Goal: Task Accomplishment & Management: Manage account settings

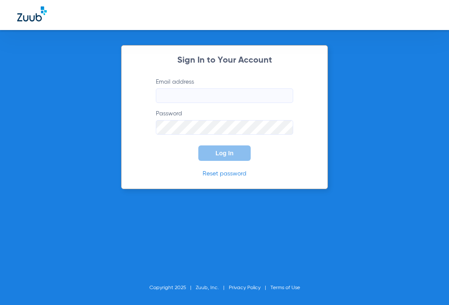
type input "[EMAIL_ADDRESS][DOMAIN_NAME]"
click at [227, 154] on span "Log In" at bounding box center [224, 153] width 18 height 7
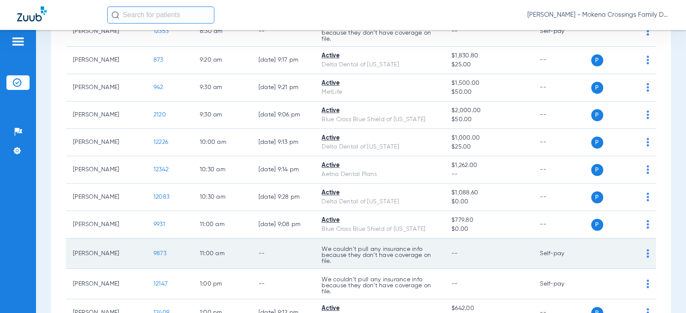
scroll to position [196, 0]
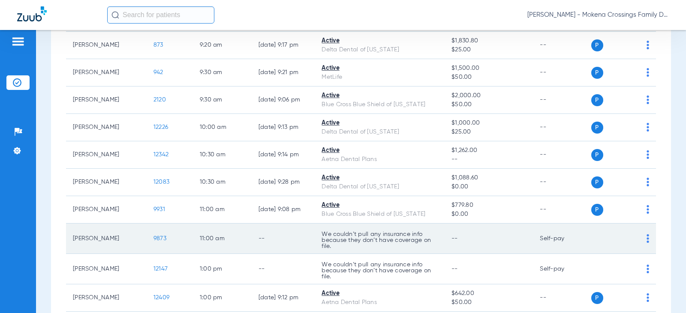
click at [448, 230] on td "--" at bounding box center [489, 239] width 88 height 30
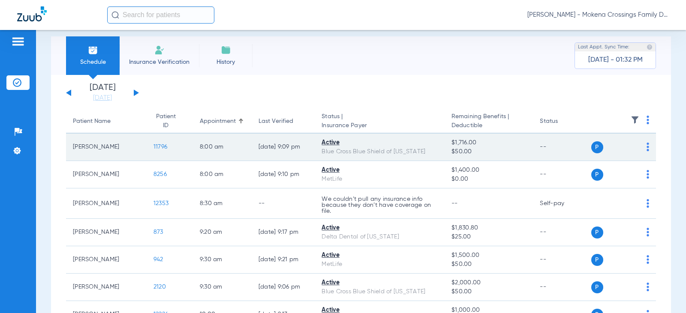
scroll to position [0, 0]
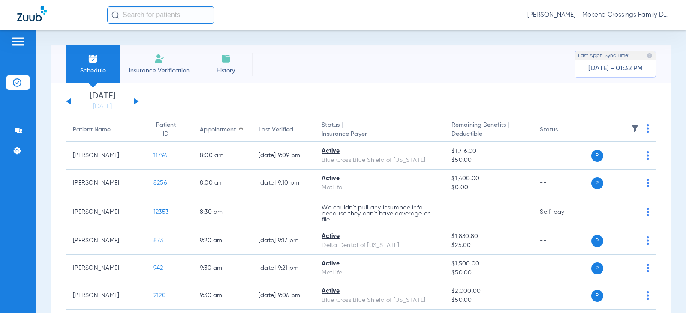
click at [448, 123] on th at bounding box center [623, 130] width 65 height 24
click at [448, 126] on img at bounding box center [635, 128] width 9 height 9
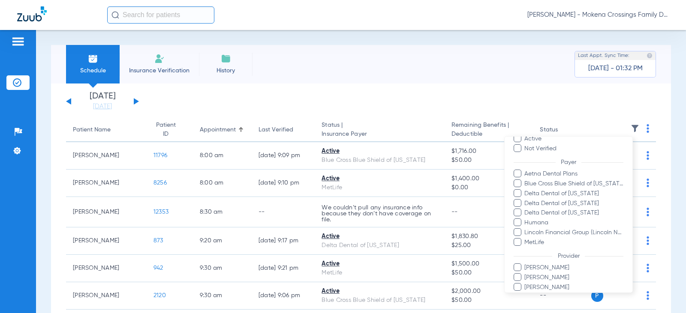
scroll to position [82, 0]
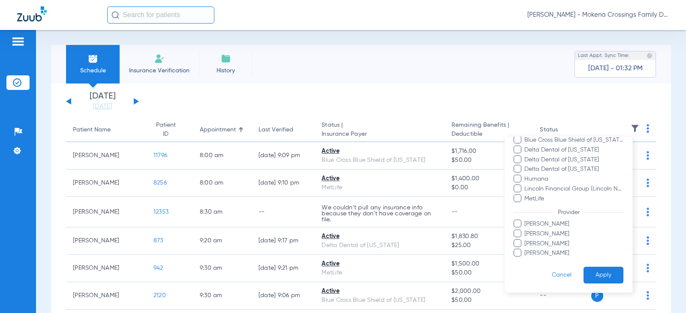
click at [448, 93] on div at bounding box center [343, 156] width 686 height 313
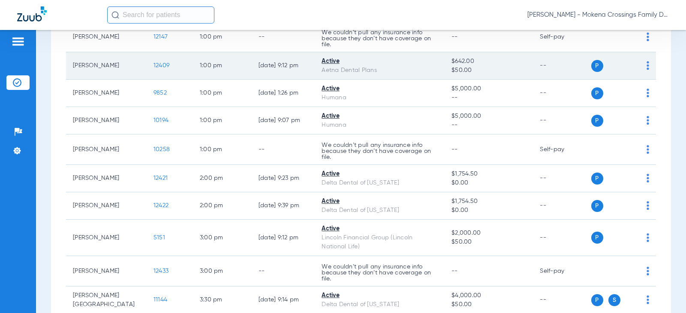
scroll to position [429, 0]
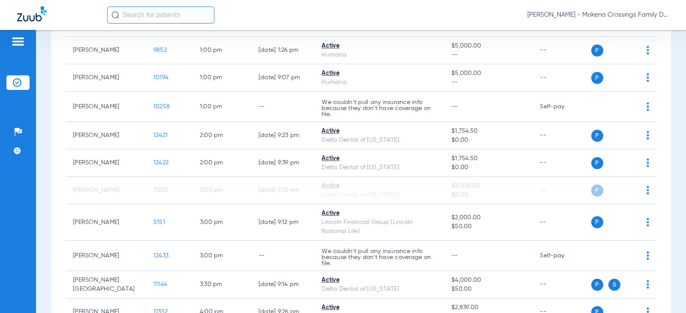
scroll to position [472, 0]
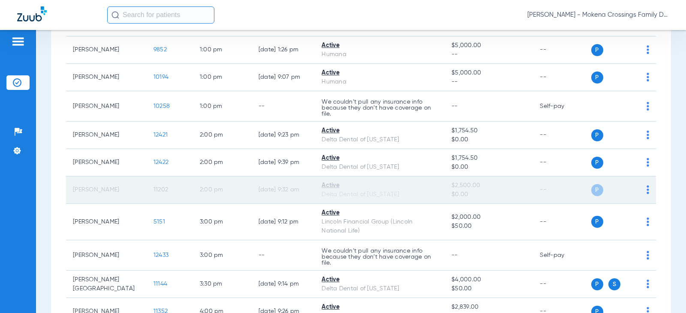
click at [109, 191] on td "[PERSON_NAME]" at bounding box center [106, 190] width 81 height 27
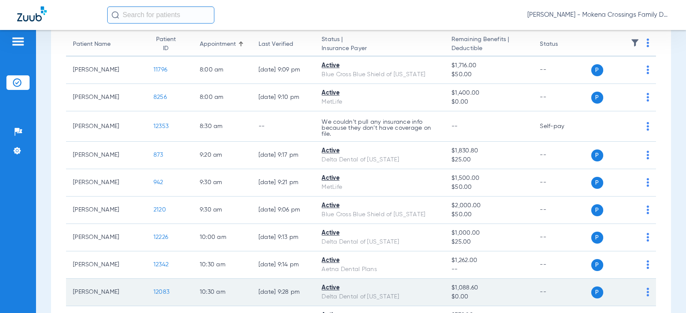
scroll to position [0, 0]
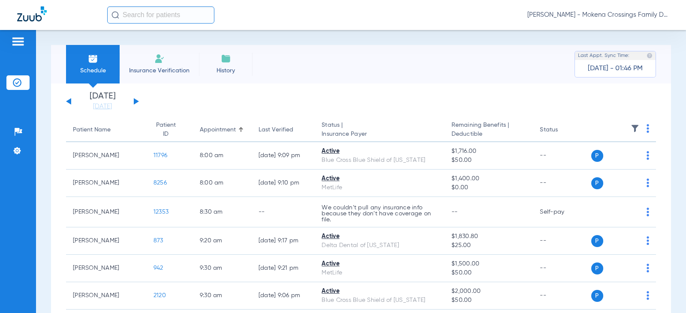
click at [159, 66] on span "Insurance Verification" at bounding box center [159, 70] width 66 height 9
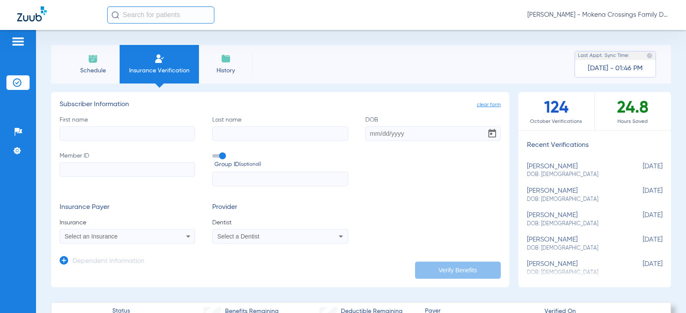
click at [161, 135] on input "First name" at bounding box center [127, 133] width 135 height 15
type input "[PERSON_NAME]"
type input "Painter"
type input "[DATE]"
drag, startPoint x: 25, startPoint y: 151, endPoint x: -39, endPoint y: 159, distance: 64.8
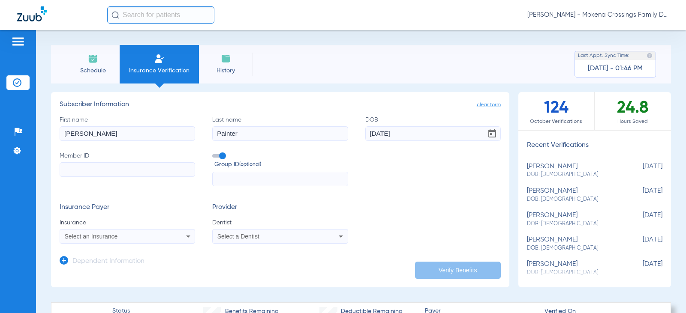
click at [0, 159] on html "[PERSON_NAME] - Mokena Crossings Family Dental Patients Insurance Verification …" at bounding box center [343, 156] width 686 height 313
type input "[PERSON_NAME]"
drag, startPoint x: 413, startPoint y: 135, endPoint x: 302, endPoint y: 149, distance: 111.9
click at [314, 145] on div "First name [PERSON_NAME] Last name [PERSON_NAME] DOB [DEMOGRAPHIC_DATA] Member …" at bounding box center [280, 151] width 441 height 71
type input "[DATE]"
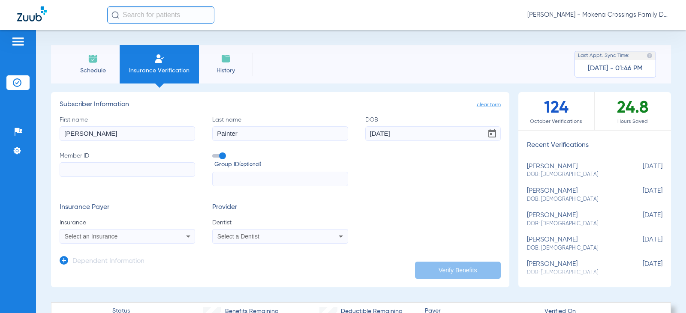
click at [142, 233] on div "Select an Insurance" at bounding box center [127, 237] width 135 height 10
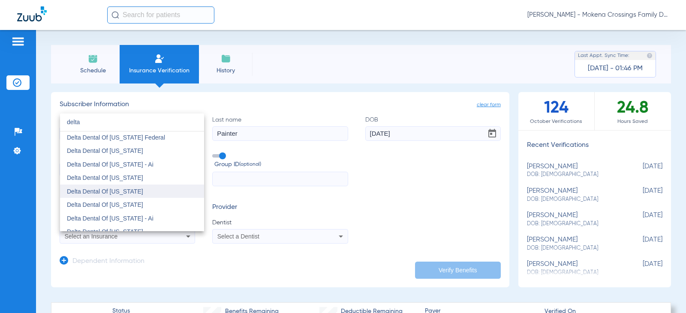
scroll to position [300, 0]
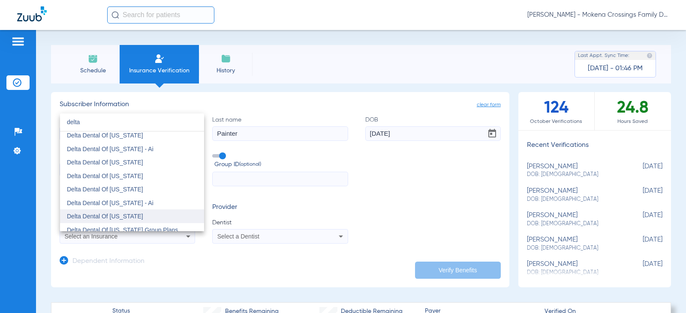
type input "delta"
click at [126, 212] on mat-option "Delta Dental Of [US_STATE]" at bounding box center [132, 217] width 144 height 14
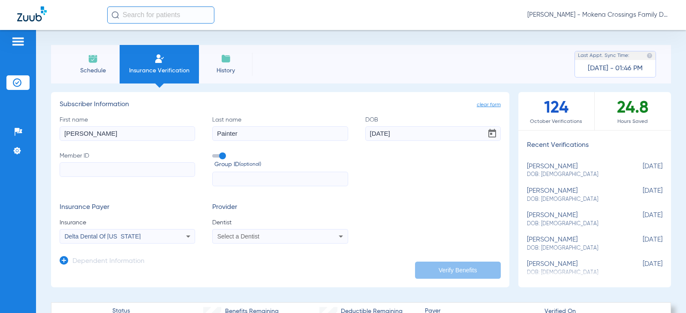
click at [248, 239] on span "Select a Dentist" at bounding box center [238, 236] width 42 height 7
type input "gr"
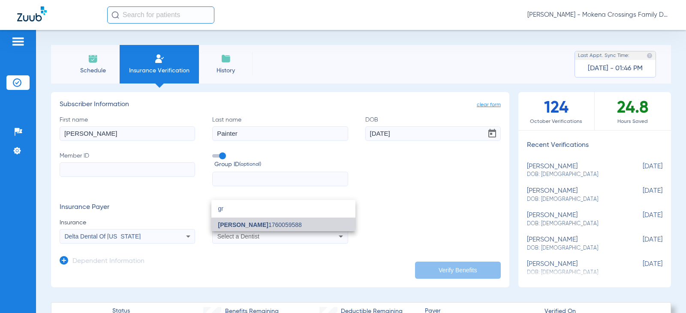
click at [278, 218] on mat-option "[PERSON_NAME] 1760059588" at bounding box center [283, 225] width 144 height 14
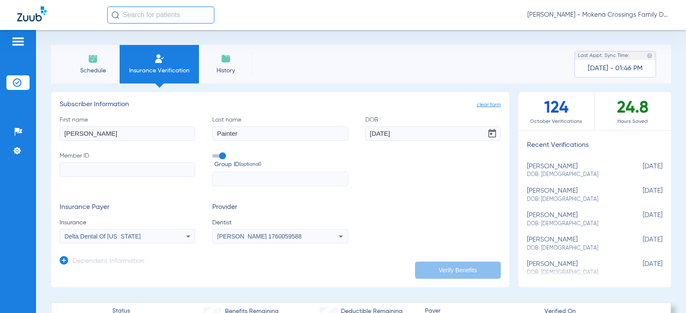
click at [108, 259] on h3 "Dependent Information" at bounding box center [108, 262] width 72 height 9
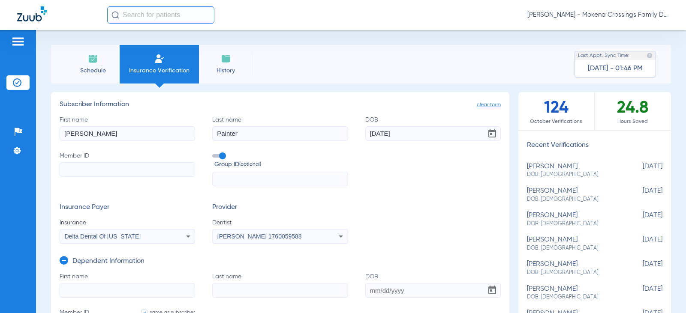
click at [124, 284] on input "First name" at bounding box center [127, 290] width 135 height 15
type input "[PERSON_NAME]"
type input "Painter"
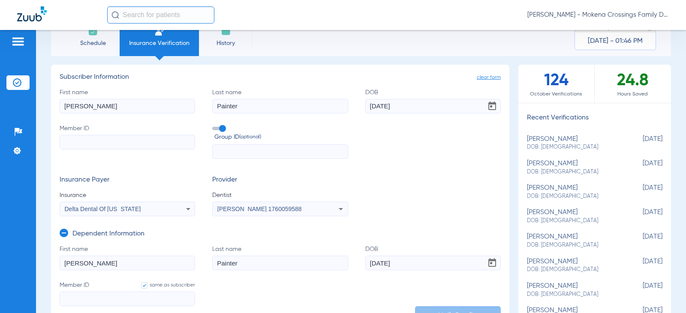
scroll to position [43, 0]
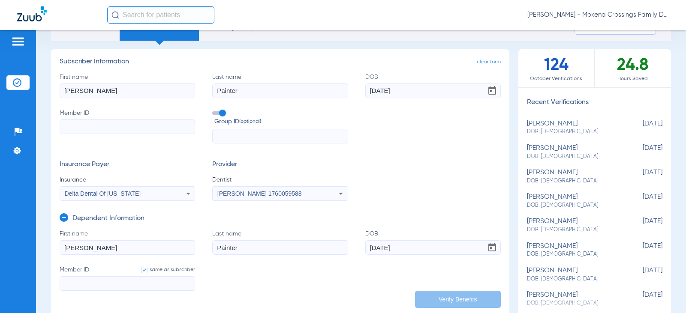
type input "[DATE]"
click at [96, 124] on input "Member ID" at bounding box center [127, 127] width 135 height 15
type input "1"
type input "10"
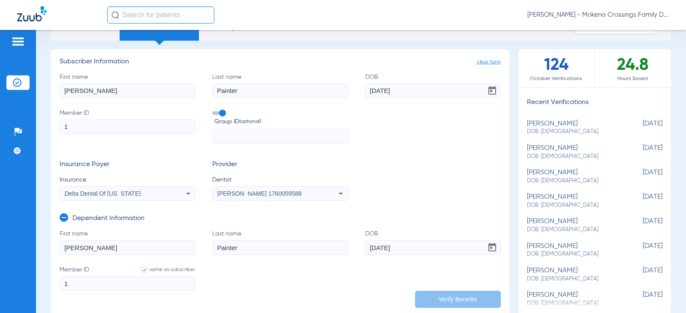
type input "10"
type input "108"
type input "1080"
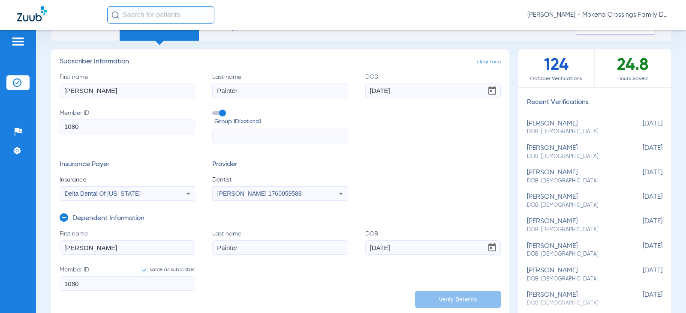
type input "108"
type input "10"
type input "1"
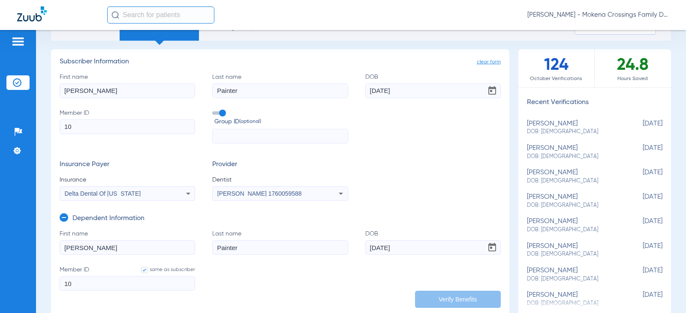
type input "1"
type input "0"
type input "08"
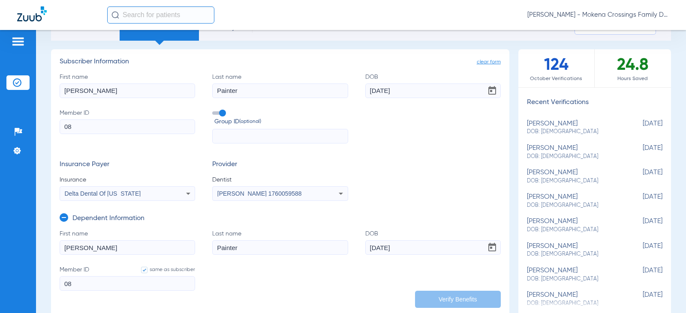
type input "080"
drag, startPoint x: 104, startPoint y: 283, endPoint x: 14, endPoint y: 273, distance: 90.6
click at [19, 274] on div "Patients Insurance Verification Setup Help Center Settings Schedule Insurance V…" at bounding box center [343, 186] width 686 height 313
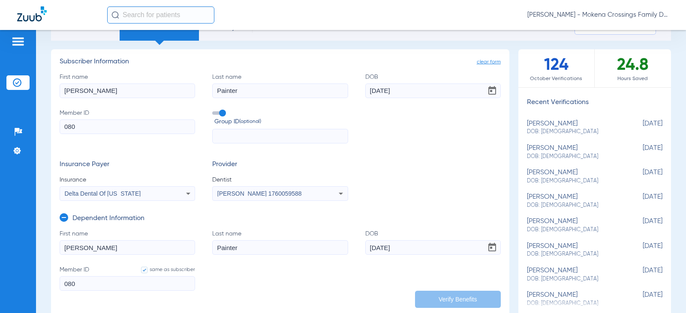
paste input "34768777"
type input "08034768777"
drag, startPoint x: 103, startPoint y: 127, endPoint x: 1, endPoint y: 137, distance: 102.1
click at [1, 137] on div "Patients Insurance Verification Setup Help Center Settings Schedule Insurance V…" at bounding box center [343, 186] width 686 height 313
paste input "34768777"
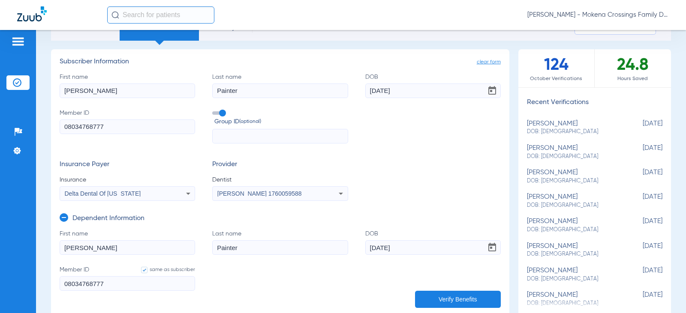
type input "08034768777"
click at [470, 300] on button "Verify Benefits" at bounding box center [458, 299] width 86 height 17
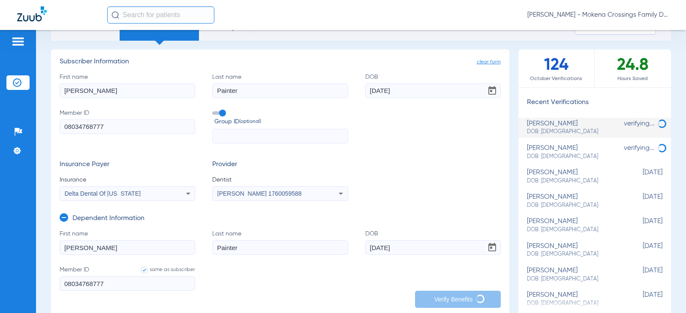
click at [43, 43] on div "Schedule Insurance Verification History Last Appt. Sync Time: [DATE] - 01:49 PM…" at bounding box center [361, 171] width 650 height 283
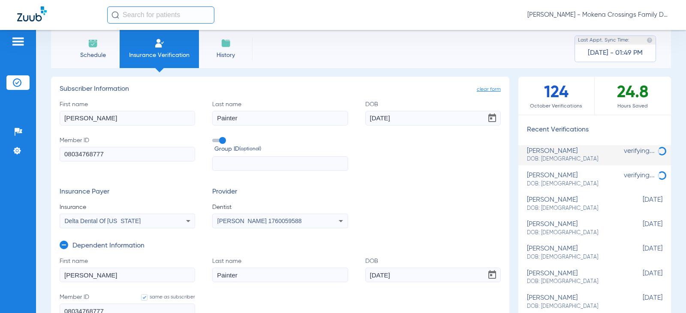
scroll to position [0, 0]
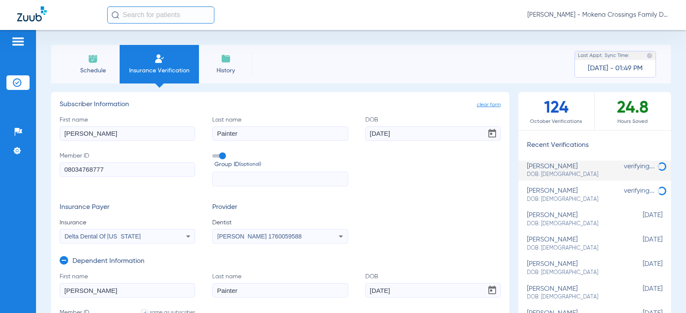
click at [62, 63] on div "Schedule Insurance Verification History Last Appt. Sync Time: [DATE] - 01:49 PM" at bounding box center [361, 64] width 620 height 39
click at [84, 60] on li "Schedule" at bounding box center [93, 64] width 54 height 39
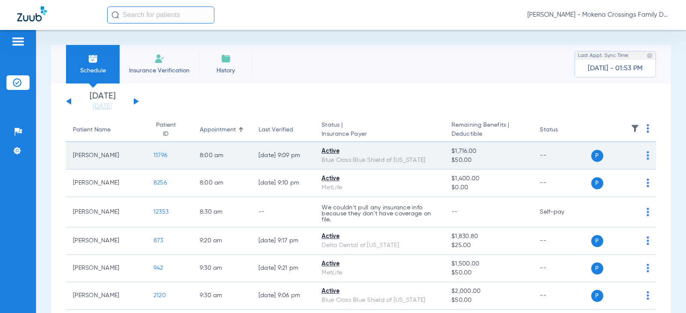
click at [151, 152] on td "11796" at bounding box center [170, 155] width 46 height 27
click at [154, 155] on span "11796" at bounding box center [161, 156] width 14 height 6
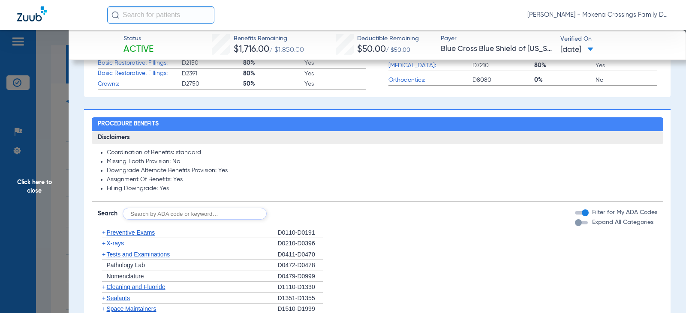
scroll to position [386, 0]
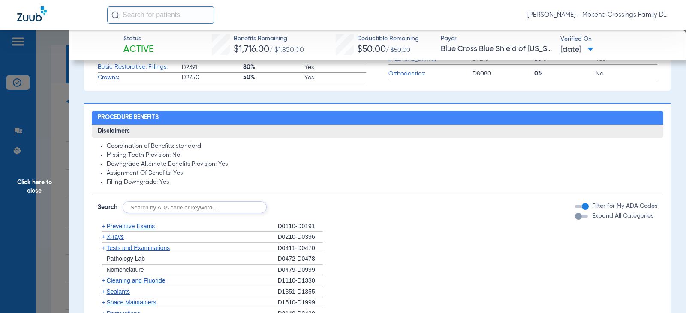
click at [234, 214] on div "Disclaimers Coordination of Benefits: standard Missing Tooth Provision: No Down…" at bounding box center [378, 318] width 572 height 387
click at [230, 207] on input "text" at bounding box center [195, 208] width 144 height 12
type input "2740"
click at [292, 207] on button "Search" at bounding box center [299, 208] width 34 height 12
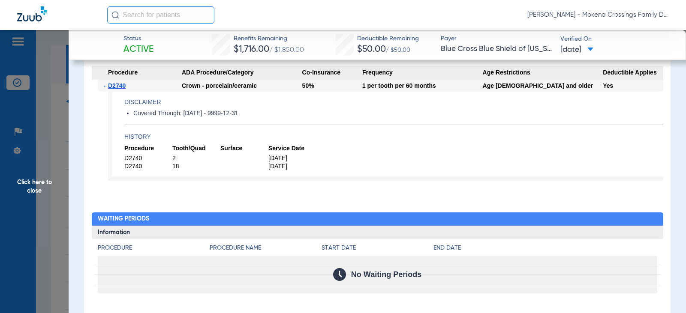
scroll to position [515, 0]
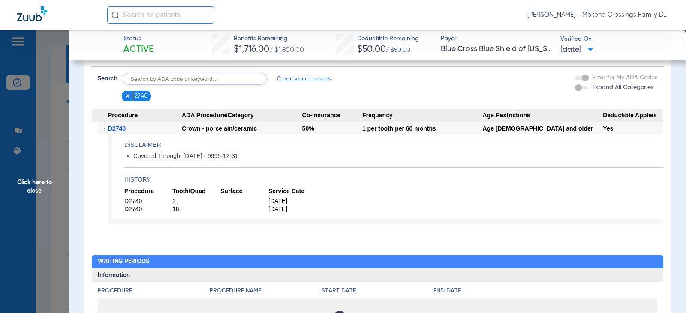
click at [343, 178] on h4 "History" at bounding box center [393, 179] width 539 height 9
click at [39, 201] on span "Click here to close" at bounding box center [34, 186] width 69 height 313
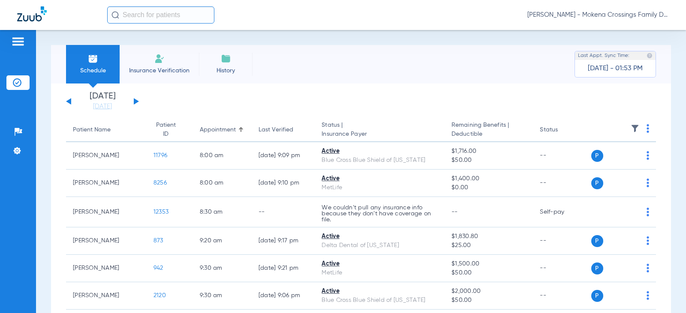
click at [156, 59] on img at bounding box center [159, 59] width 10 height 10
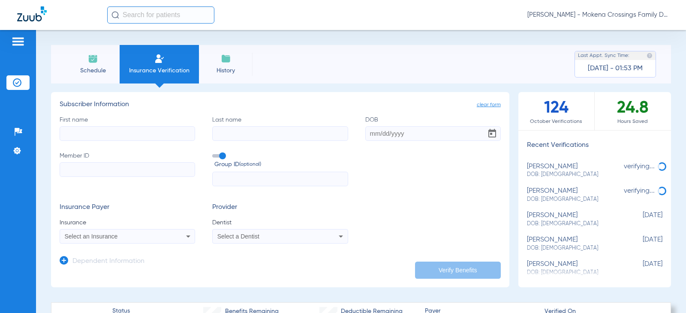
click at [77, 54] on li "Schedule" at bounding box center [93, 64] width 54 height 39
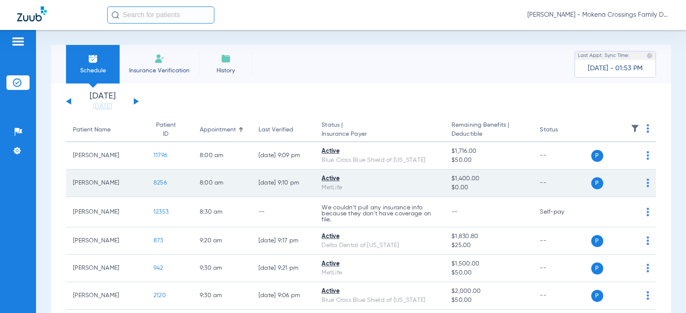
click at [154, 182] on span "8256" at bounding box center [160, 183] width 13 height 6
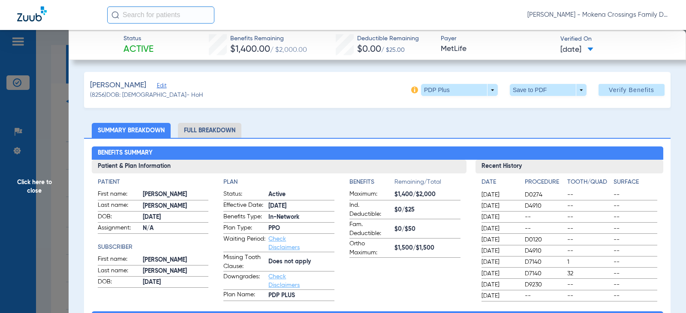
click at [34, 182] on span "Click here to close" at bounding box center [34, 186] width 69 height 313
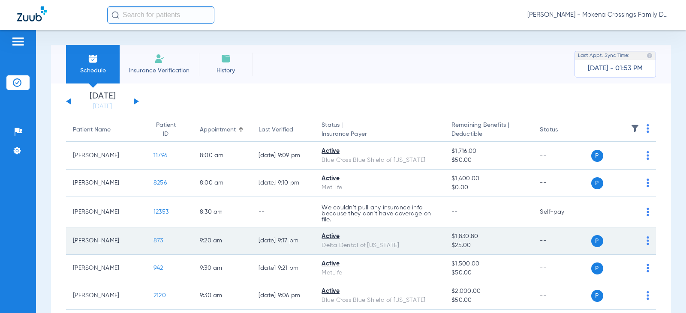
click at [154, 239] on span "873" at bounding box center [159, 241] width 10 height 6
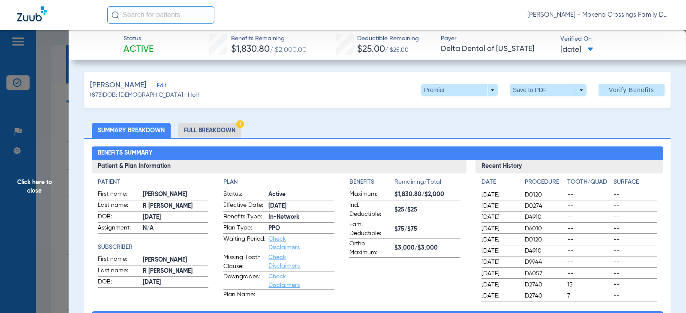
click at [221, 126] on li "Full Breakdown" at bounding box center [209, 130] width 63 height 15
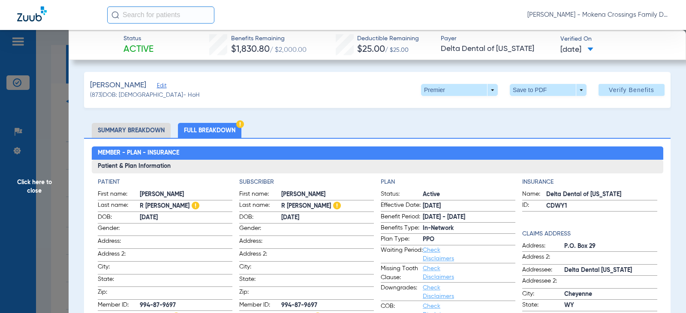
click at [157, 85] on span "Edit" at bounding box center [161, 87] width 8 height 8
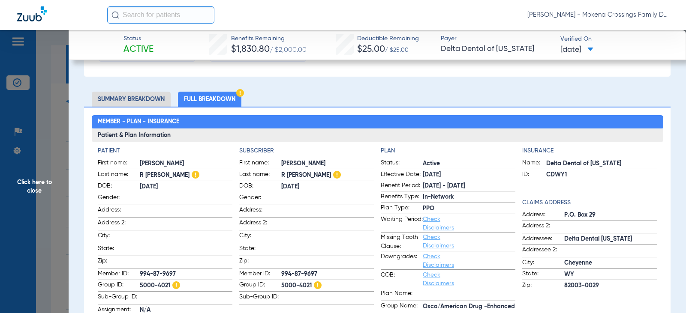
scroll to position [214, 0]
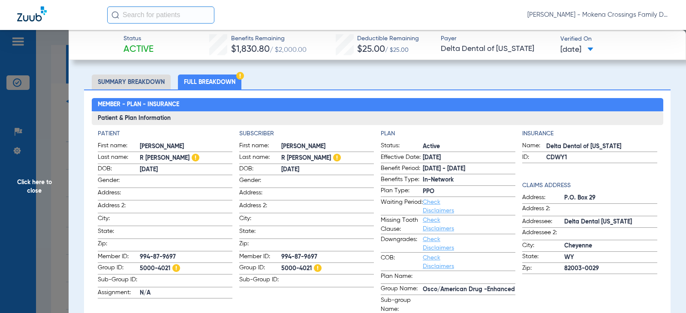
click at [32, 180] on span "Click here to close" at bounding box center [34, 186] width 69 height 313
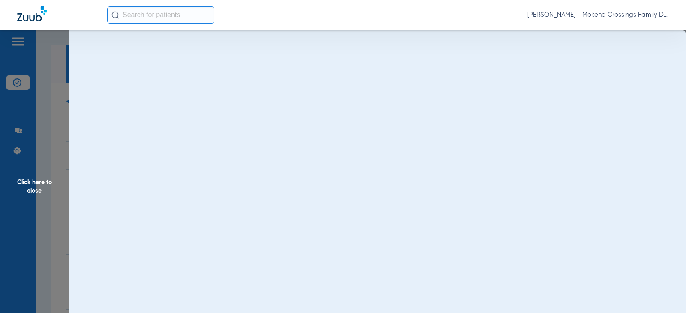
scroll to position [0, 0]
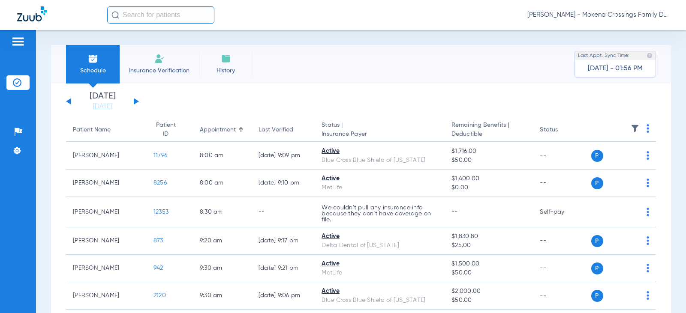
click at [143, 66] on span "Insurance Verification" at bounding box center [159, 70] width 66 height 9
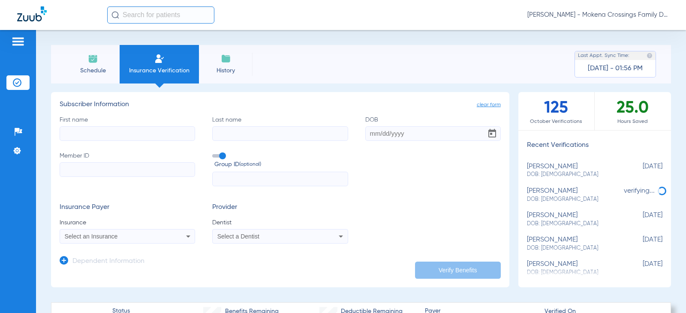
drag, startPoint x: 551, startPoint y: 171, endPoint x: 546, endPoint y: 172, distance: 4.7
click at [546, 172] on span "DOB: [DEMOGRAPHIC_DATA]" at bounding box center [573, 175] width 93 height 8
type input "[PERSON_NAME]"
type input "Painter"
type input "[DATE]"
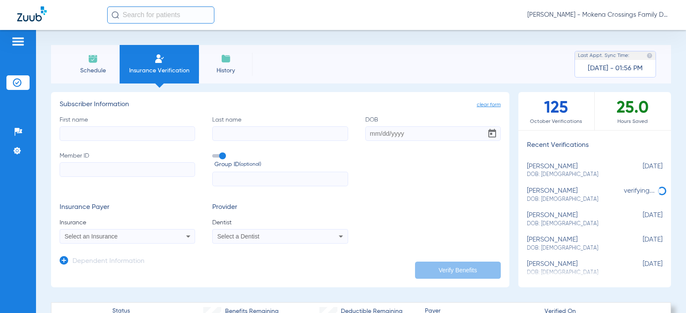
type input "08034768777"
type input "204401001000000001"
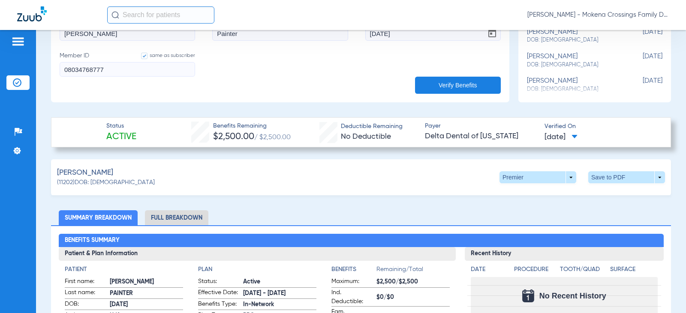
scroll to position [343, 0]
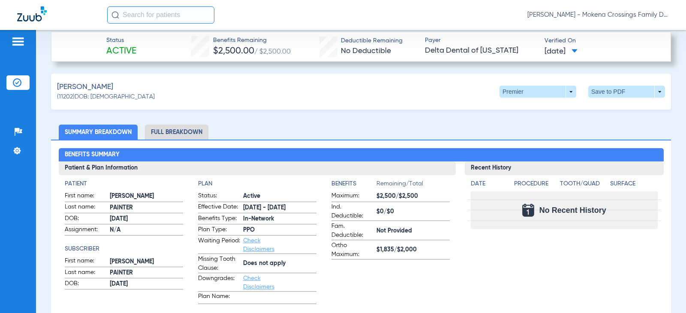
click at [578, 47] on span "[DATE]" at bounding box center [561, 51] width 33 height 11
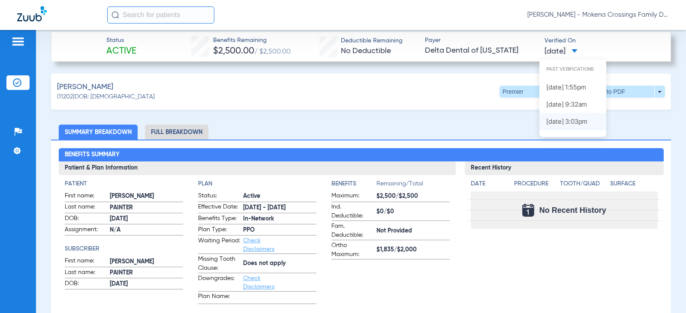
click at [566, 124] on label "[DATE] 3:03PM" at bounding box center [572, 121] width 67 height 17
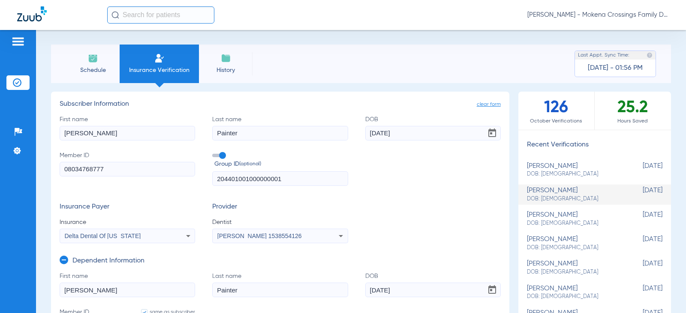
scroll to position [0, 0]
click at [580, 169] on div "[PERSON_NAME] DOB: [DEMOGRAPHIC_DATA]" at bounding box center [573, 171] width 93 height 16
type input "[PERSON_NAME]"
type input "[DATE]"
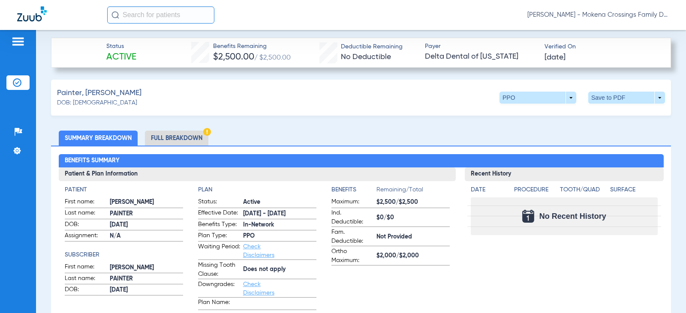
scroll to position [343, 0]
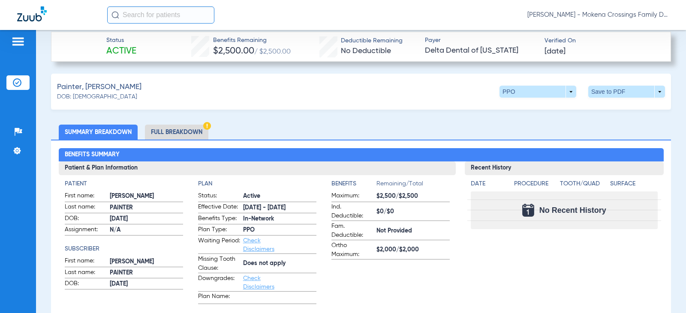
click at [185, 130] on li "Full Breakdown" at bounding box center [176, 132] width 63 height 15
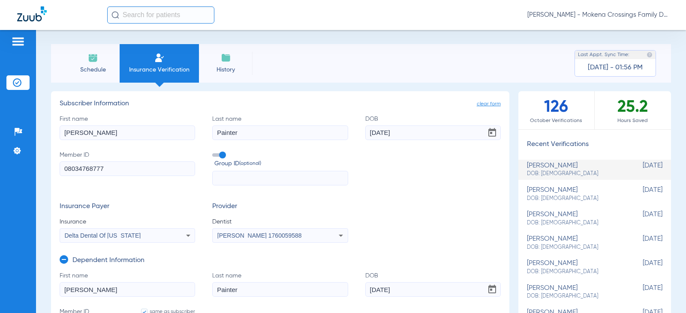
scroll to position [0, 0]
click at [563, 196] on span "DOB: [DEMOGRAPHIC_DATA]" at bounding box center [573, 200] width 93 height 8
type input "204401001000000001"
type input "[PERSON_NAME]"
type input "[DATE]"
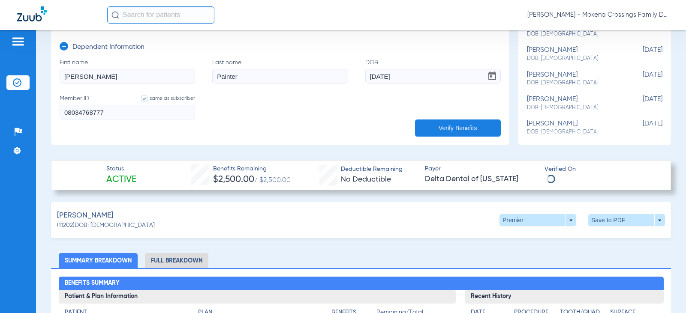
scroll to position [343, 0]
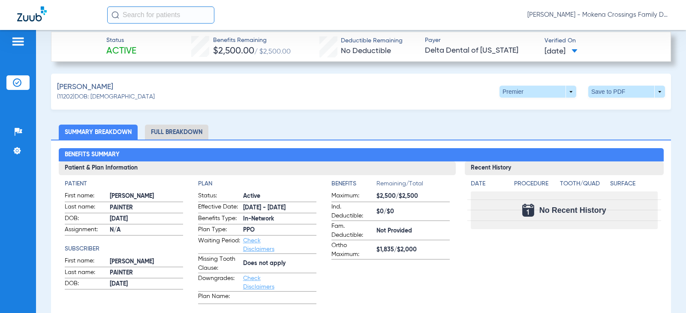
click at [7, 80] on li "Insurance Verification" at bounding box center [17, 82] width 23 height 15
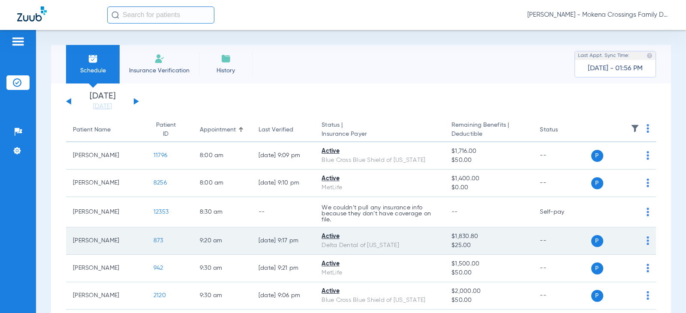
click at [154, 240] on span "873" at bounding box center [159, 241] width 10 height 6
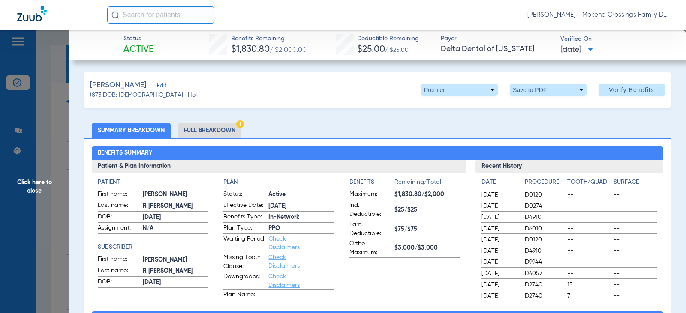
click at [227, 135] on li "Full Breakdown" at bounding box center [209, 130] width 63 height 15
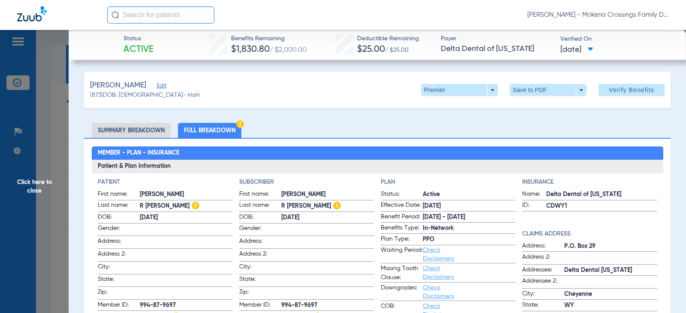
click at [158, 87] on span "Edit" at bounding box center [161, 87] width 8 height 8
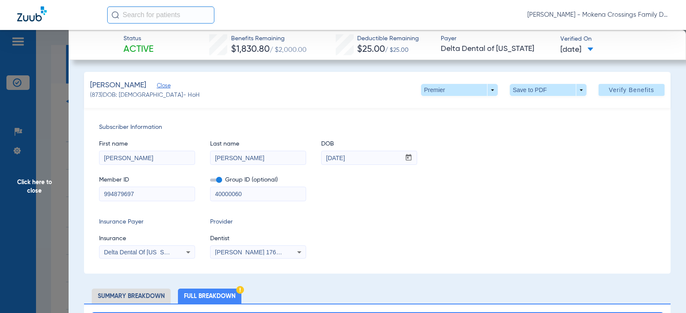
click at [163, 86] on span "Close" at bounding box center [161, 87] width 8 height 8
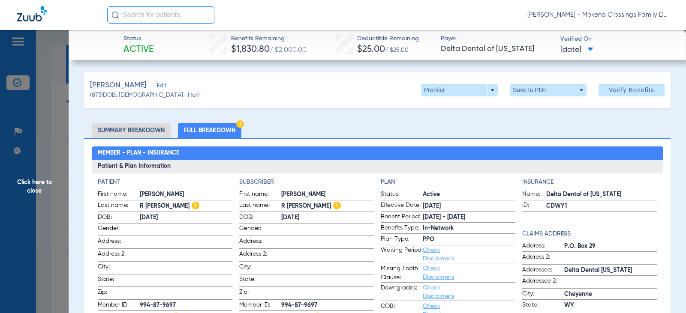
click at [157, 87] on span "Edit" at bounding box center [161, 87] width 8 height 8
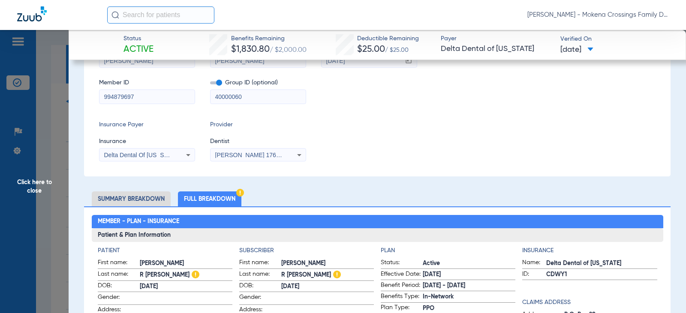
scroll to position [86, 0]
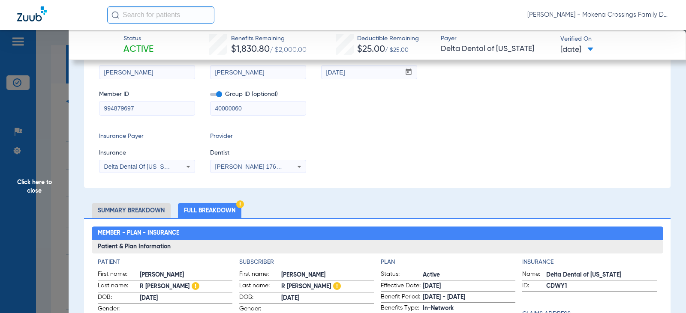
drag, startPoint x: 304, startPoint y: 243, endPoint x: 271, endPoint y: 214, distance: 44.0
click at [271, 214] on ul "Summary Breakdown Full Breakdown" at bounding box center [377, 210] width 587 height 15
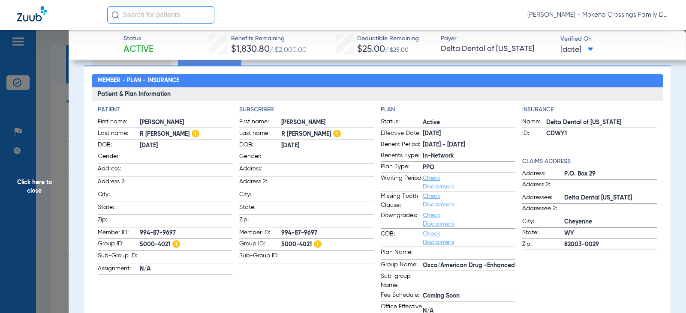
scroll to position [257, 0]
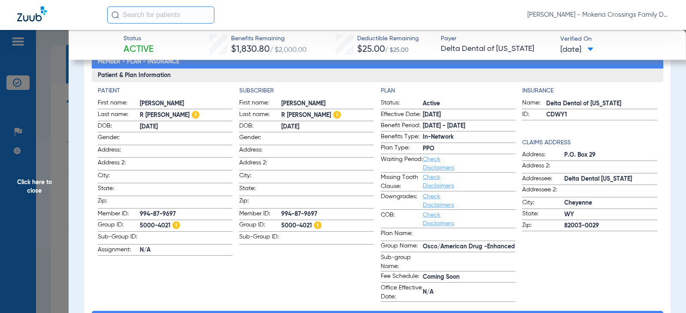
click at [593, 48] on span at bounding box center [590, 50] width 6 height 5
click at [607, 48] on div at bounding box center [343, 156] width 686 height 313
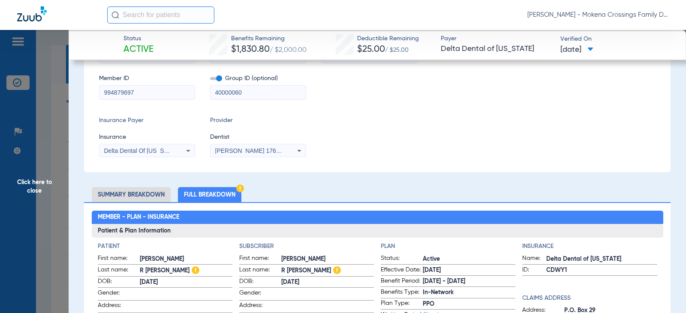
scroll to position [86, 0]
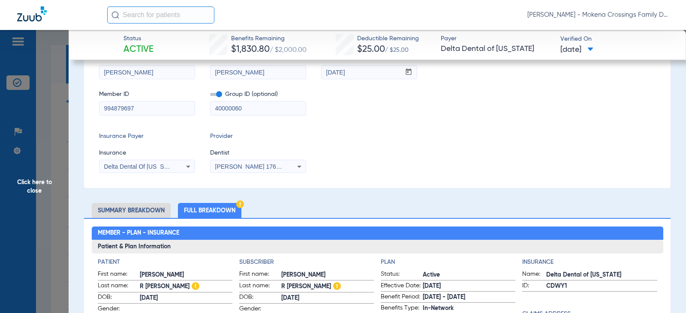
click at [30, 184] on span "Click here to close" at bounding box center [34, 186] width 69 height 313
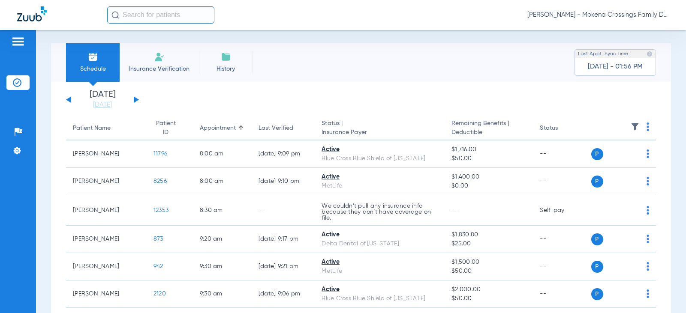
scroll to position [0, 0]
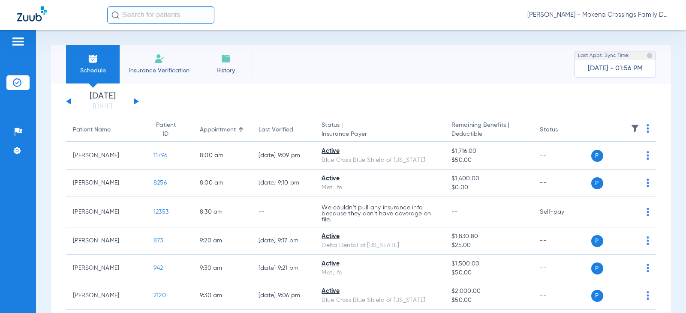
click at [135, 100] on button at bounding box center [136, 101] width 5 height 6
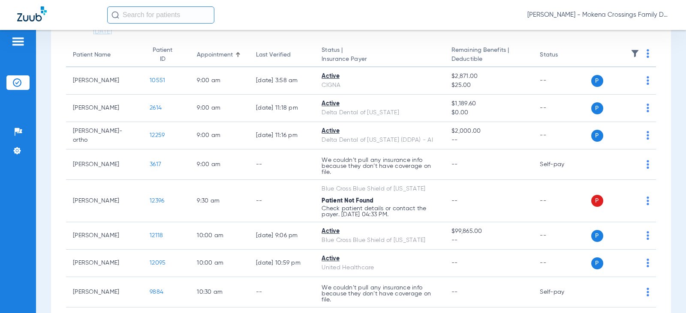
scroll to position [129, 0]
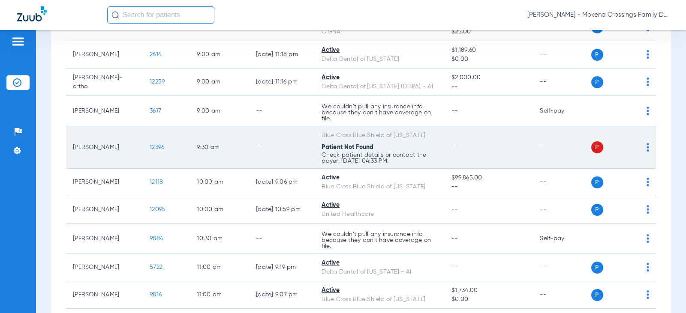
click at [150, 147] on span "12396" at bounding box center [157, 148] width 15 height 6
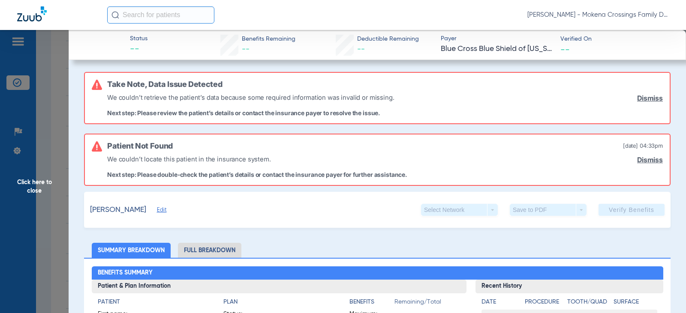
click at [165, 208] on span "Edit" at bounding box center [161, 211] width 8 height 8
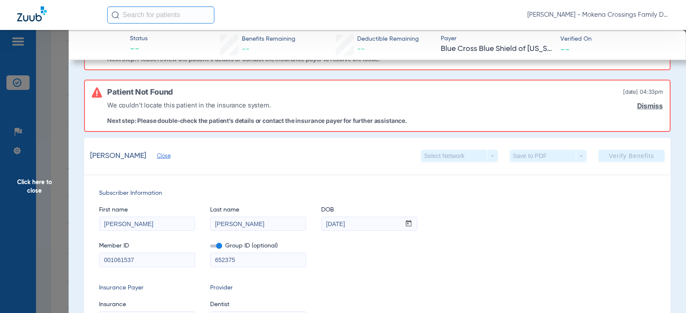
scroll to position [0, 0]
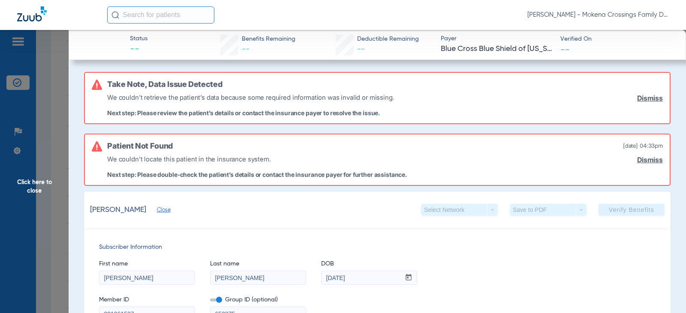
click at [45, 180] on span "Click here to close" at bounding box center [34, 186] width 69 height 313
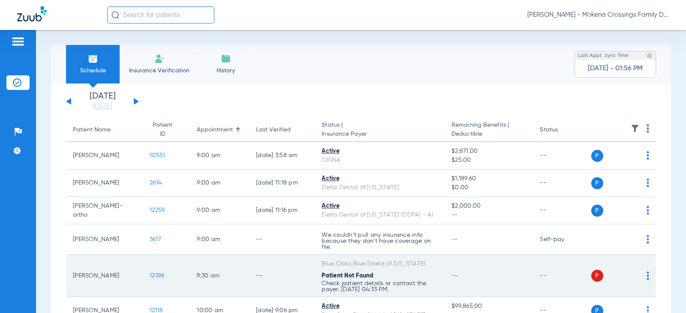
scroll to position [86, 0]
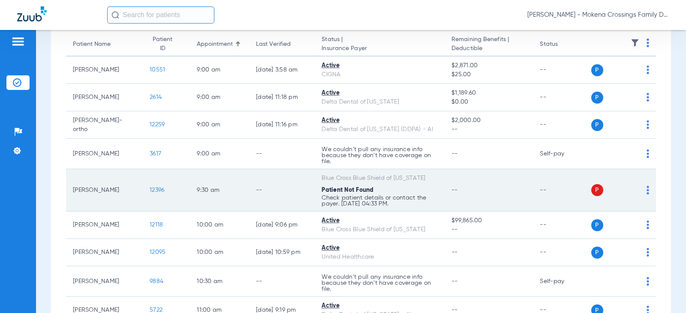
click at [152, 189] on span "12396" at bounding box center [157, 190] width 15 height 6
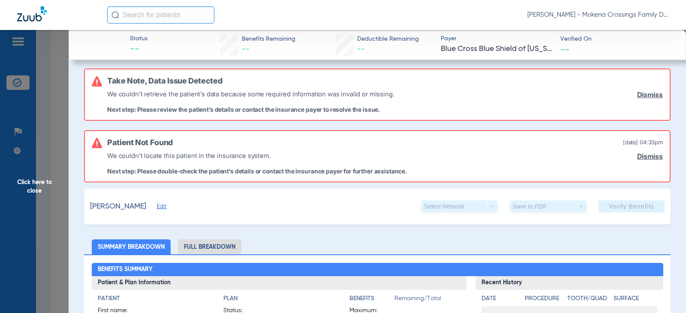
scroll to position [0, 0]
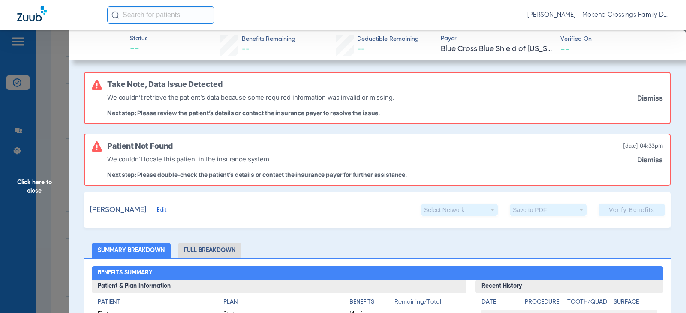
click at [165, 211] on span "Edit" at bounding box center [161, 211] width 8 height 8
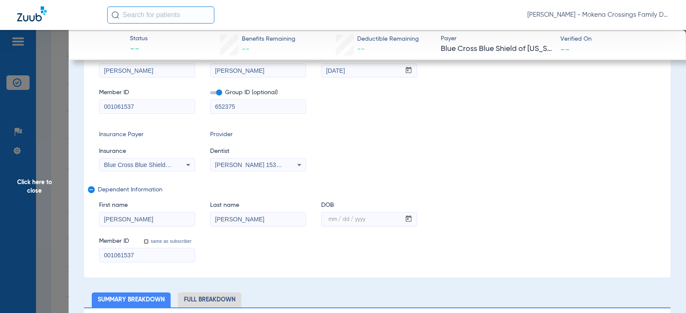
scroll to position [214, 0]
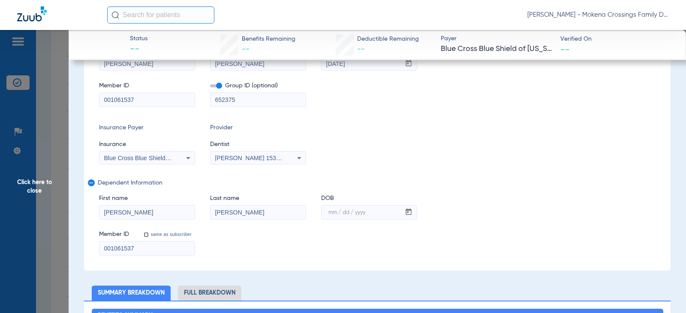
click at [26, 181] on span "Click here to close" at bounding box center [34, 186] width 69 height 313
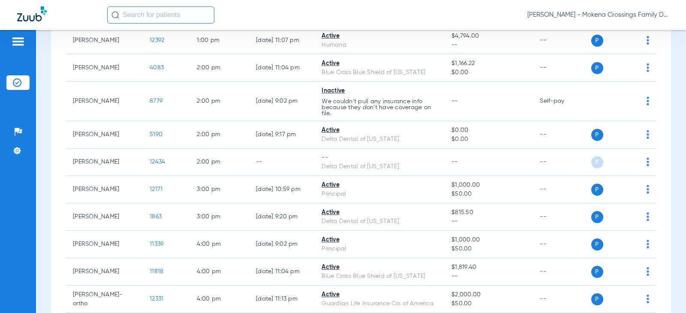
scroll to position [515, 0]
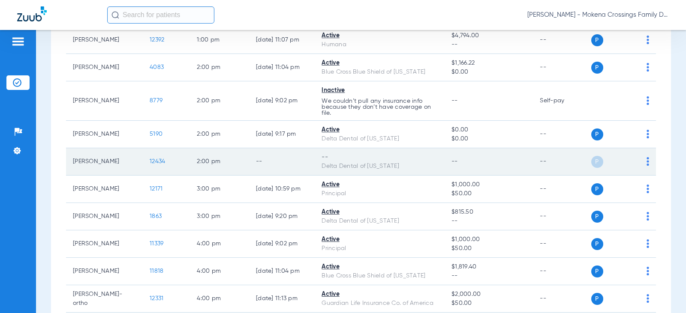
click at [152, 163] on span "12434" at bounding box center [157, 162] width 15 height 6
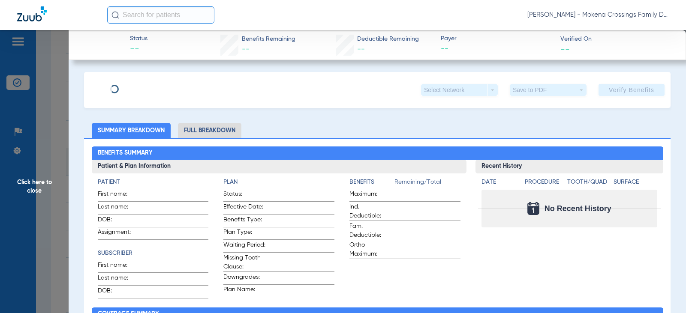
type input "[PERSON_NAME]"
type input "Skrzecz"
type input "[DATE]"
type input "08029018434"
type input "20084"
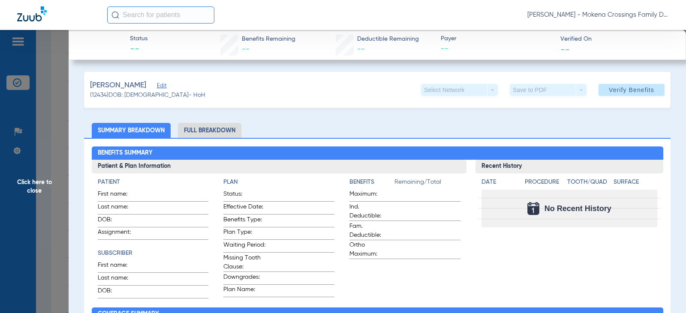
click at [157, 85] on span "Edit" at bounding box center [161, 87] width 8 height 8
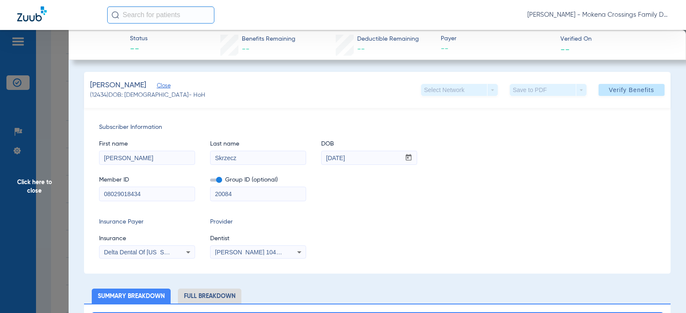
click at [157, 85] on span "Close" at bounding box center [161, 87] width 8 height 8
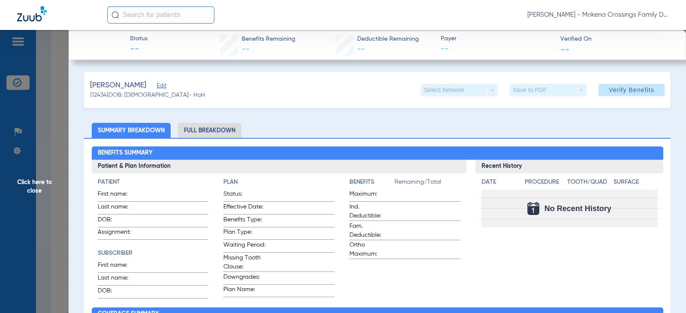
click at [157, 84] on span "Edit" at bounding box center [161, 87] width 8 height 8
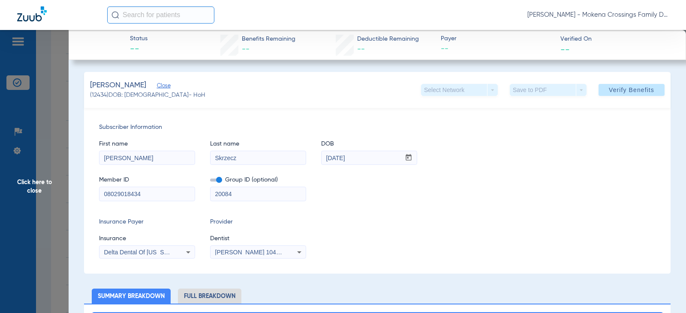
click at [157, 84] on span "Close" at bounding box center [161, 87] width 8 height 8
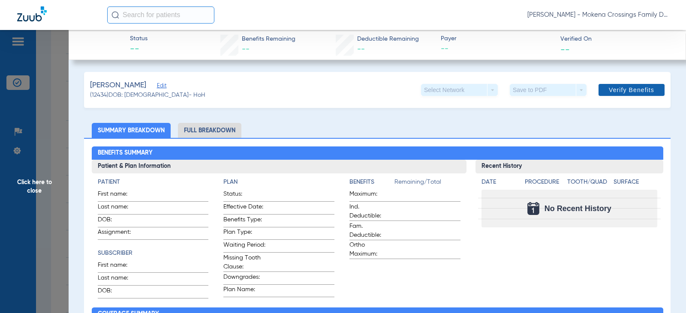
click at [604, 96] on span at bounding box center [632, 90] width 66 height 21
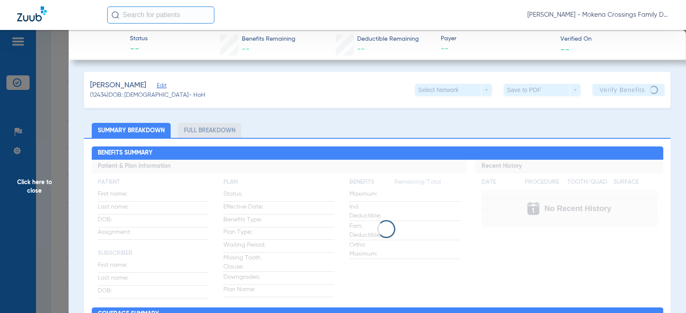
click at [149, 84] on div "[PERSON_NAME]" at bounding box center [147, 85] width 115 height 11
drag, startPoint x: 155, startPoint y: 90, endPoint x: 154, endPoint y: 84, distance: 6.1
click at [155, 90] on app-member-summary "[PERSON_NAME] (12434) DOB: [DEMOGRAPHIC_DATA] - HoH" at bounding box center [147, 90] width 115 height 20
click at [157, 83] on span "Edit" at bounding box center [161, 87] width 8 height 8
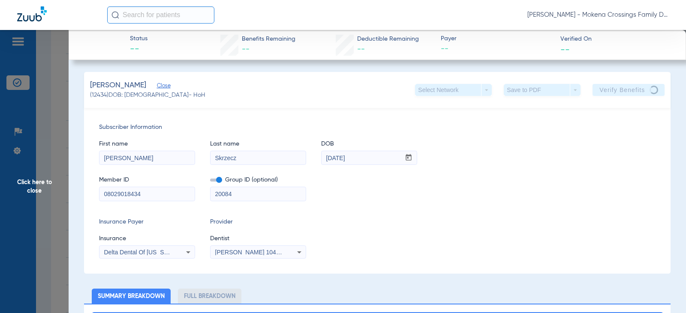
click at [36, 182] on span "Click here to close" at bounding box center [34, 186] width 69 height 313
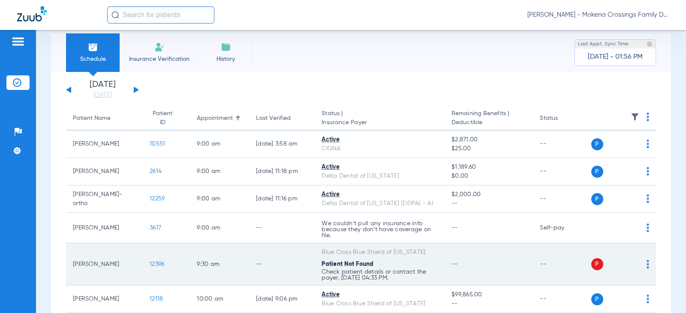
scroll to position [0, 0]
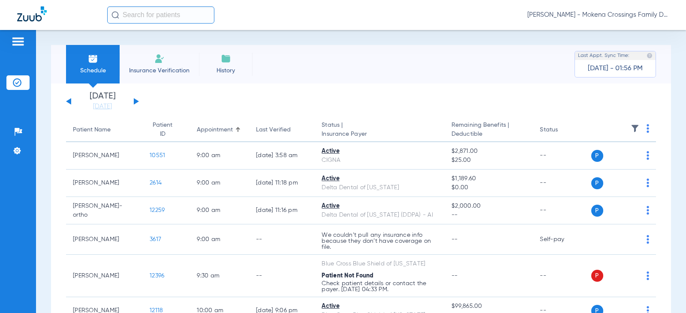
click at [134, 99] on button at bounding box center [136, 101] width 5 height 6
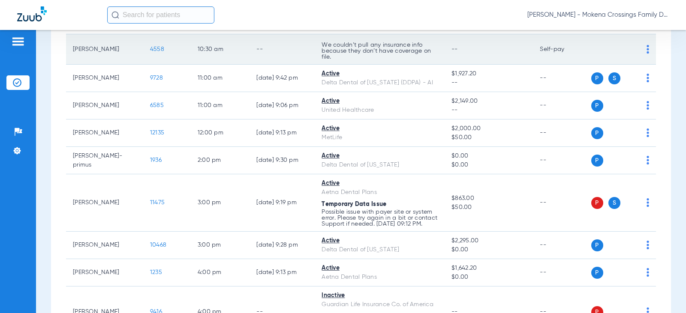
scroll to position [343, 0]
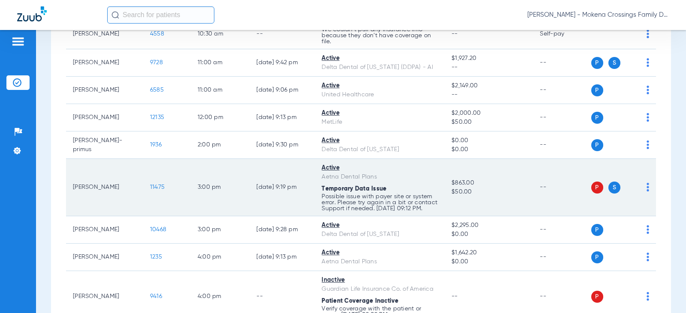
click at [151, 190] on span "11475" at bounding box center [157, 187] width 15 height 6
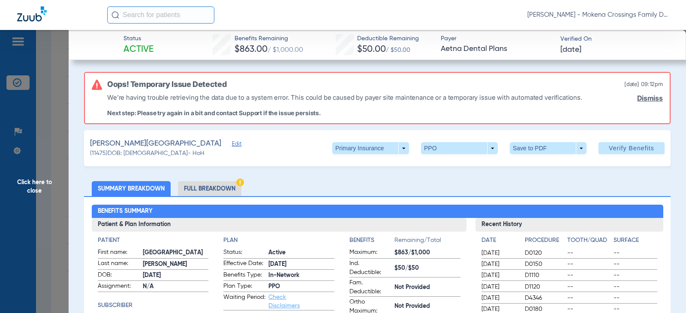
click at [226, 189] on li "Full Breakdown" at bounding box center [209, 188] width 63 height 15
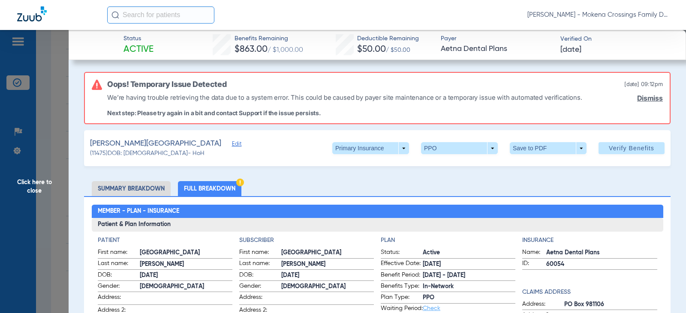
click at [163, 193] on li "Summary Breakdown" at bounding box center [131, 188] width 79 height 15
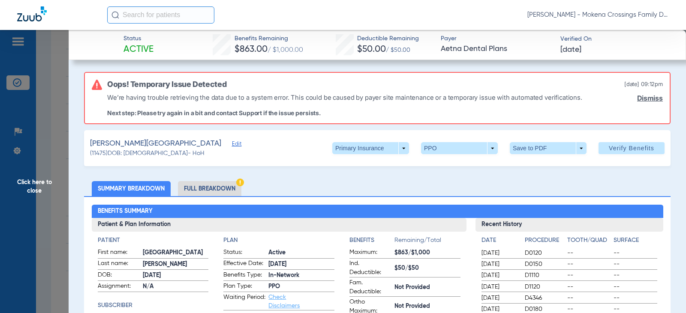
click at [612, 145] on span "Verify Benefits" at bounding box center [631, 148] width 45 height 7
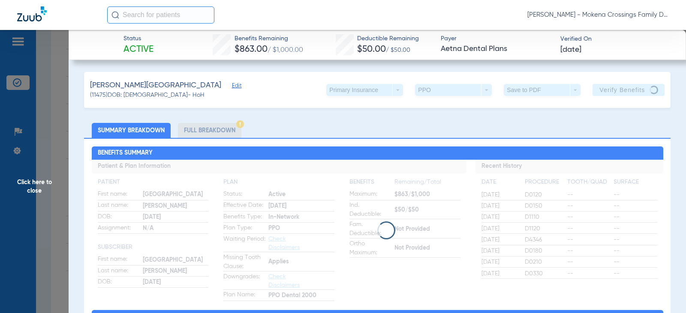
click at [44, 177] on span "Click here to close" at bounding box center [34, 186] width 69 height 313
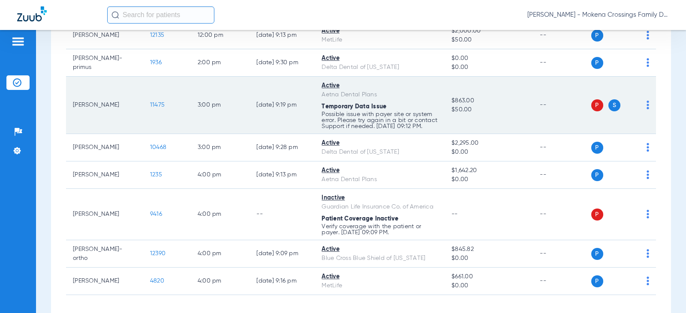
scroll to position [429, 0]
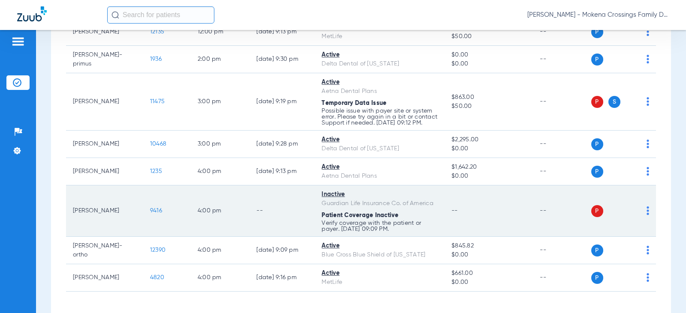
click at [152, 214] on span "9416" at bounding box center [156, 211] width 12 height 6
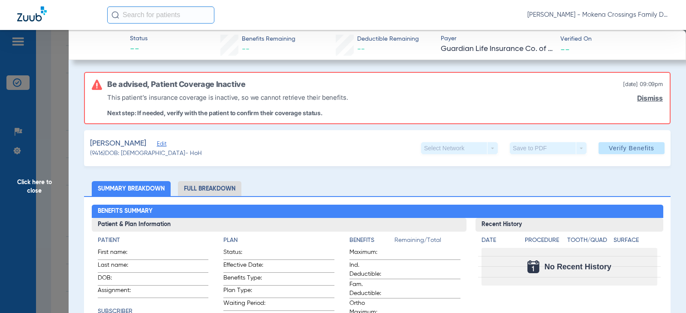
click at [43, 185] on span "Click here to close" at bounding box center [34, 186] width 69 height 313
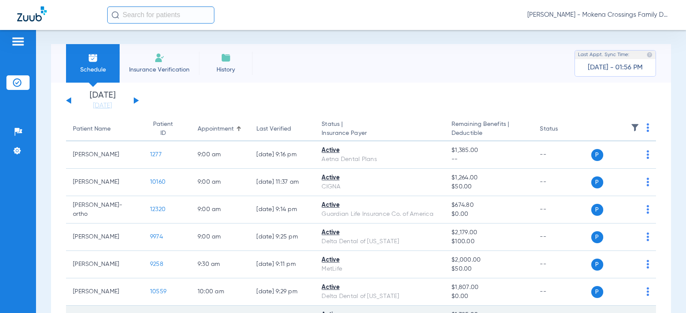
scroll to position [0, 0]
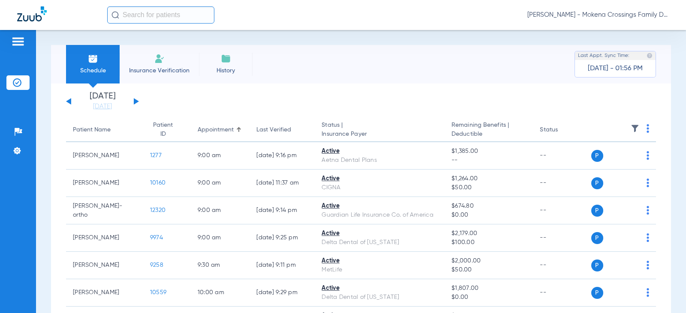
click at [69, 102] on button at bounding box center [68, 101] width 5 height 6
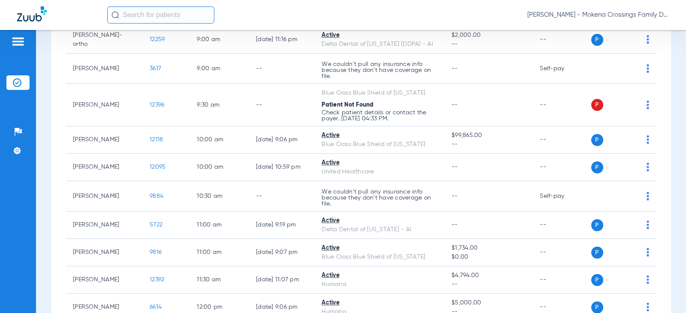
scroll to position [172, 0]
click at [149, 10] on input "text" at bounding box center [160, 14] width 107 height 17
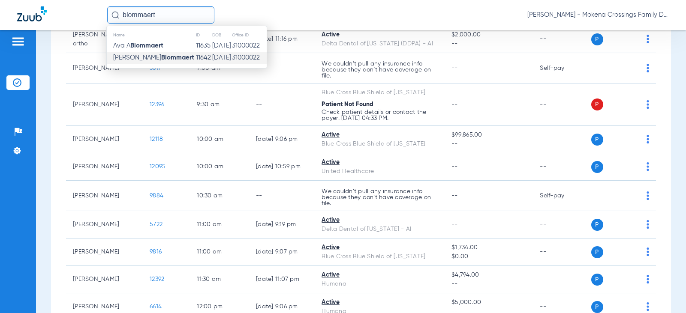
click at [161, 54] on strong "Blommaert" at bounding box center [177, 57] width 33 height 6
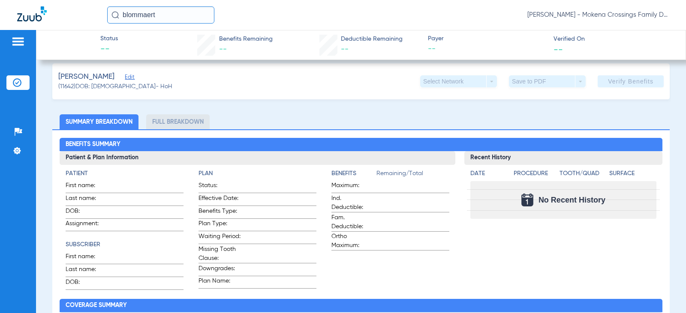
scroll to position [86, 0]
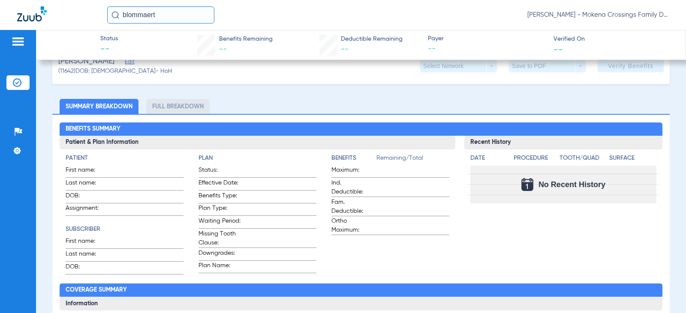
click at [164, 109] on li "Full Breakdown" at bounding box center [177, 106] width 63 height 15
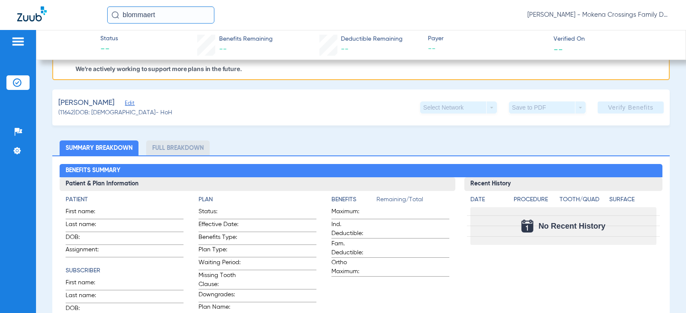
scroll to position [0, 0]
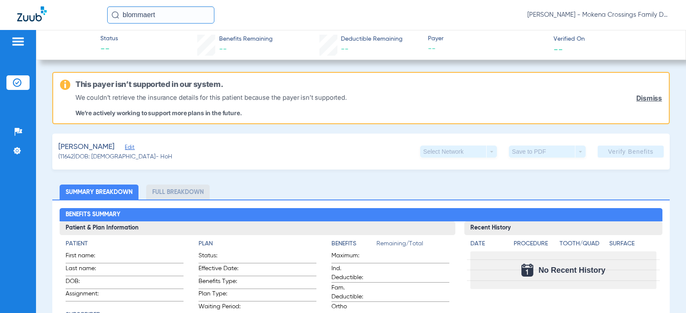
click at [18, 80] on img at bounding box center [17, 82] width 9 height 9
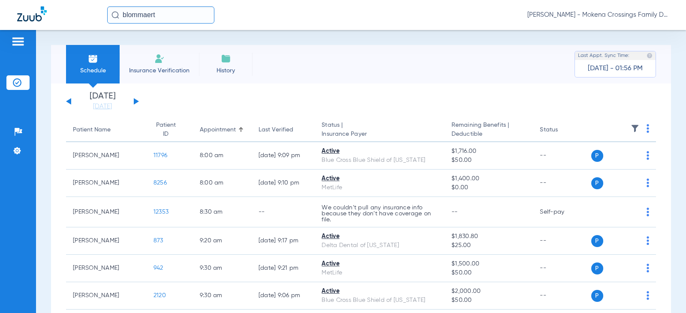
click at [136, 100] on button at bounding box center [136, 101] width 5 height 6
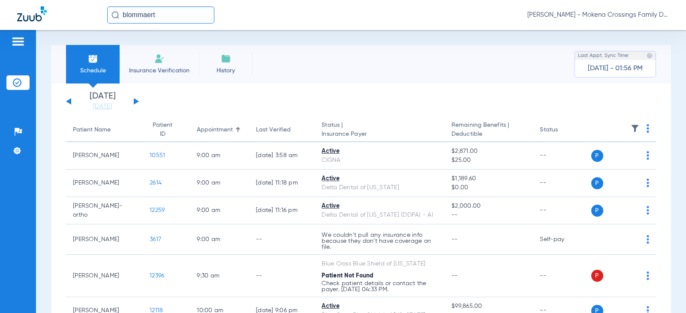
click at [136, 102] on button at bounding box center [136, 101] width 5 height 6
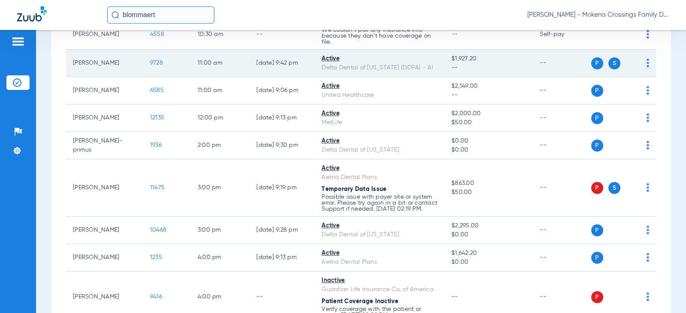
scroll to position [343, 0]
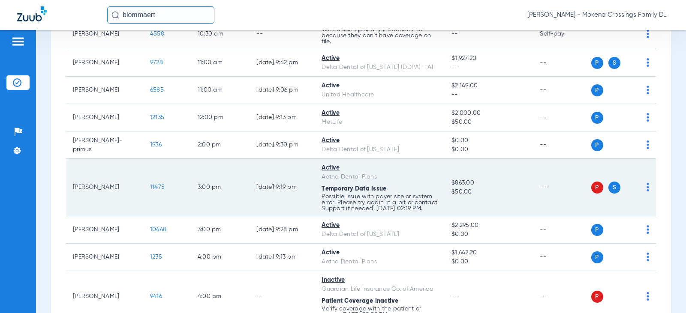
drag, startPoint x: 407, startPoint y: 216, endPoint x: 423, endPoint y: 211, distance: 16.7
click at [423, 211] on p "Possible issue with payer site or system error. Please try again in a bit or co…" at bounding box center [380, 203] width 116 height 18
click at [407, 209] on p "Possible issue with payer site or system error. Please try again in a bit or co…" at bounding box center [380, 203] width 116 height 18
click at [150, 189] on span "11475" at bounding box center [157, 187] width 15 height 6
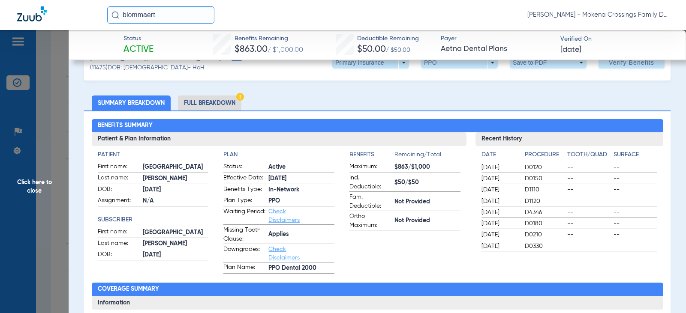
scroll to position [0, 0]
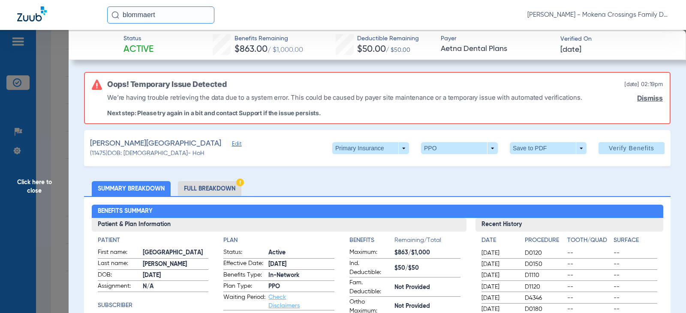
click at [201, 190] on li "Full Breakdown" at bounding box center [209, 188] width 63 height 15
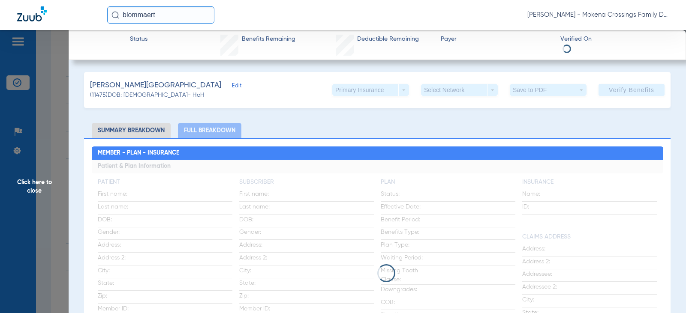
click at [59, 137] on span "Click here to close" at bounding box center [34, 186] width 69 height 313
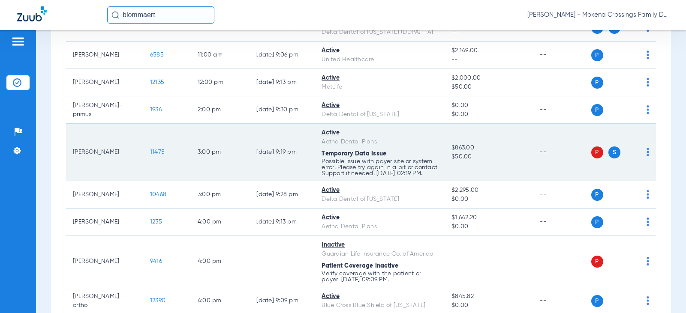
scroll to position [386, 0]
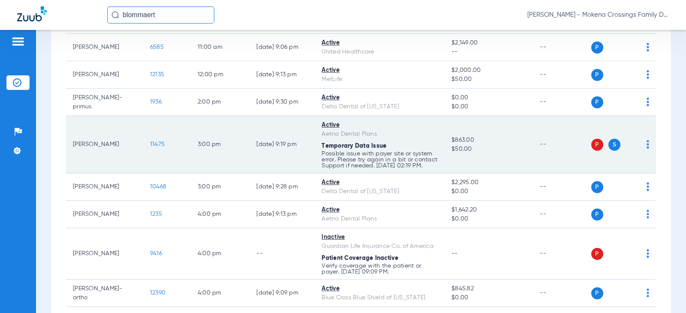
click at [150, 148] on span "11475" at bounding box center [157, 145] width 15 height 6
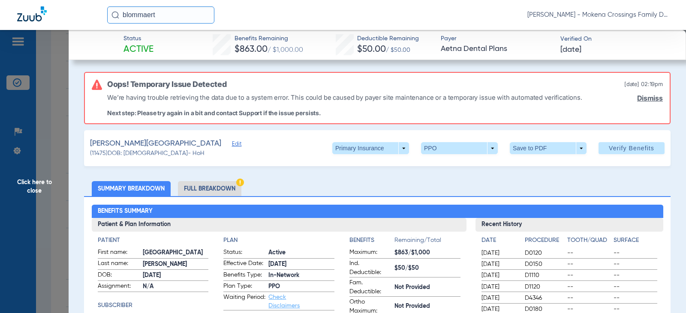
click at [39, 187] on span "Click here to close" at bounding box center [34, 186] width 69 height 313
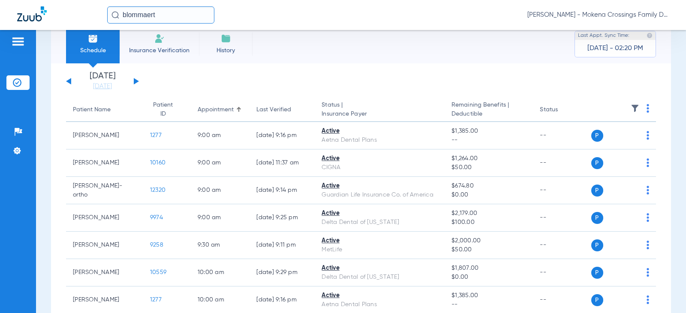
scroll to position [0, 0]
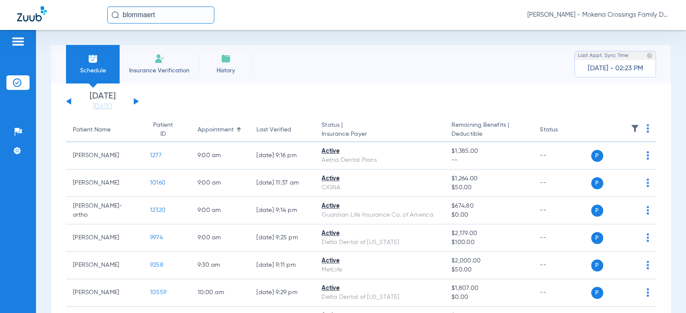
click at [69, 101] on button at bounding box center [68, 101] width 5 height 6
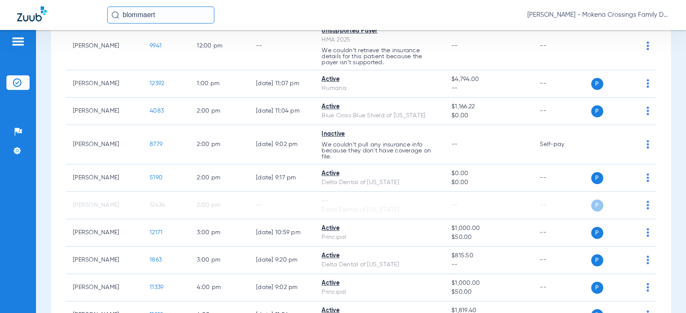
scroll to position [472, 0]
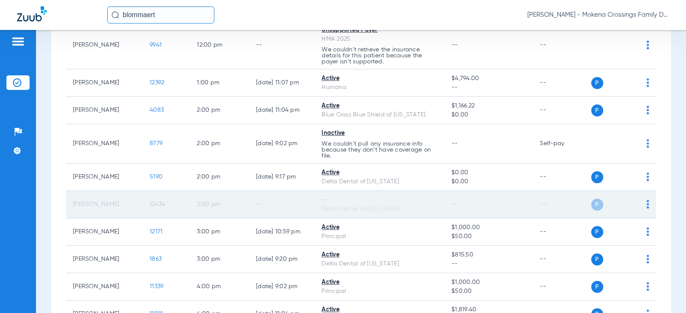
click at [150, 202] on span "12434" at bounding box center [157, 205] width 15 height 6
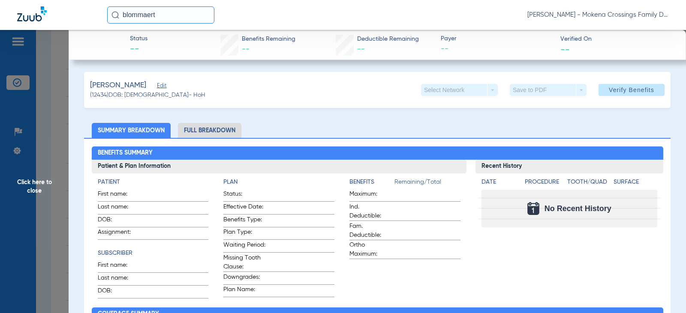
click at [44, 180] on span "Click here to close" at bounding box center [34, 186] width 69 height 313
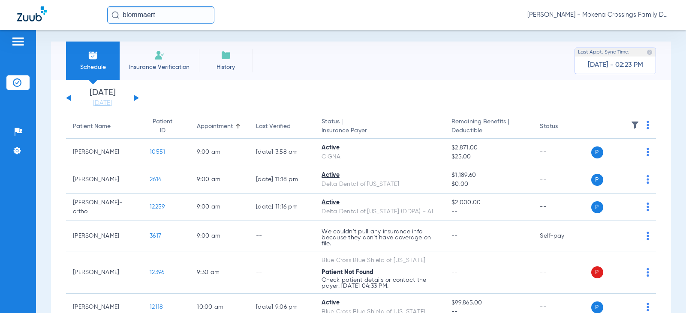
scroll to position [0, 0]
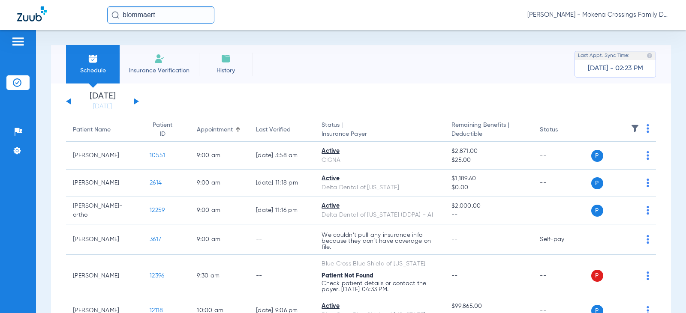
click at [134, 99] on button at bounding box center [136, 101] width 5 height 6
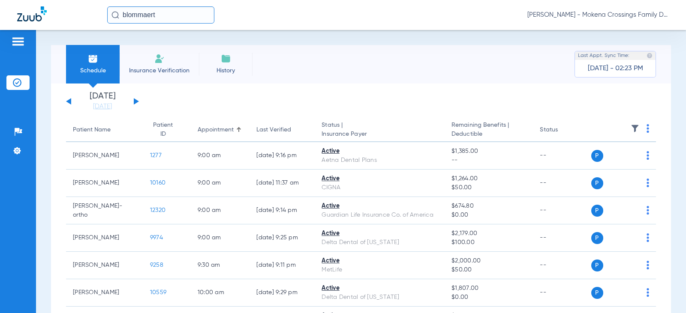
click at [134, 100] on button at bounding box center [136, 101] width 5 height 6
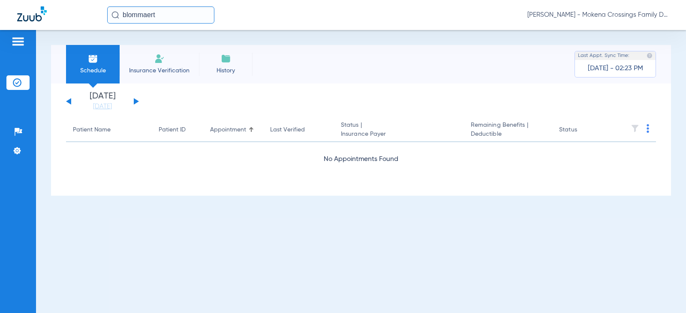
click at [134, 98] on div "[DATE] [DATE] [DATE] [DATE] [DATE] [DATE] [DATE] [DATE] [DATE] [DATE] [DATE] [D…" at bounding box center [102, 101] width 73 height 19
click at [135, 100] on button at bounding box center [136, 101] width 5 height 6
click at [136, 100] on button at bounding box center [136, 101] width 5 height 6
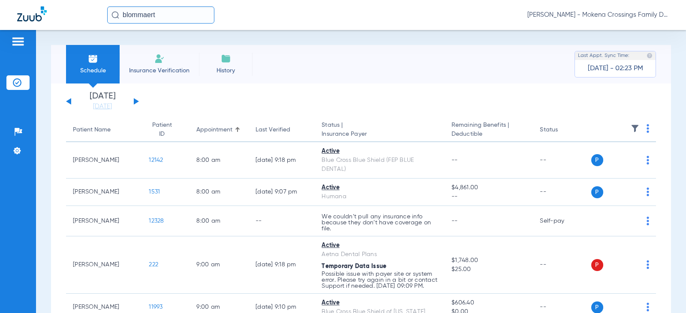
click at [137, 100] on button at bounding box center [136, 101] width 5 height 6
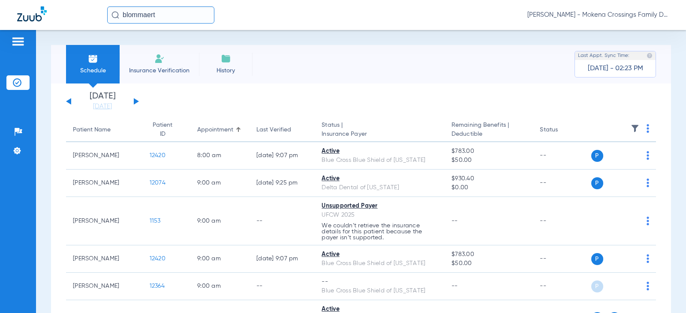
click at [69, 101] on button at bounding box center [68, 101] width 5 height 6
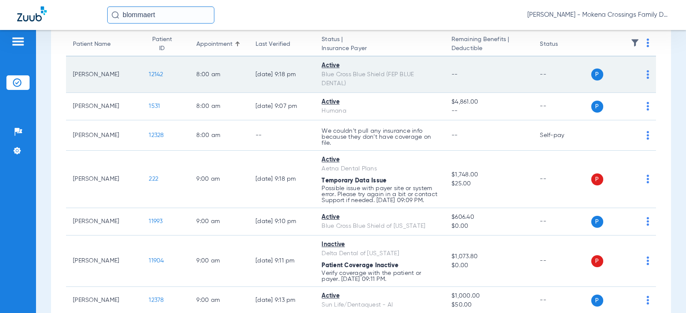
scroll to position [214, 0]
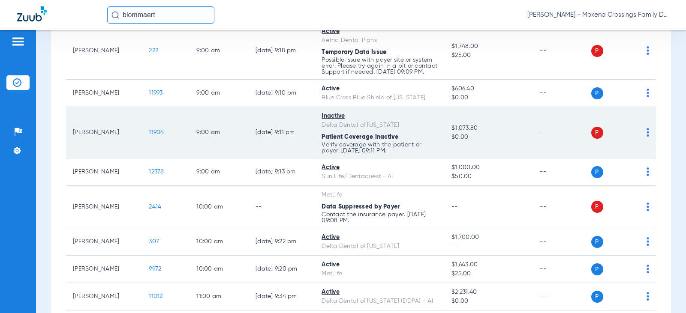
click at [293, 147] on td "[DATE] 9:11 PM" at bounding box center [282, 132] width 66 height 51
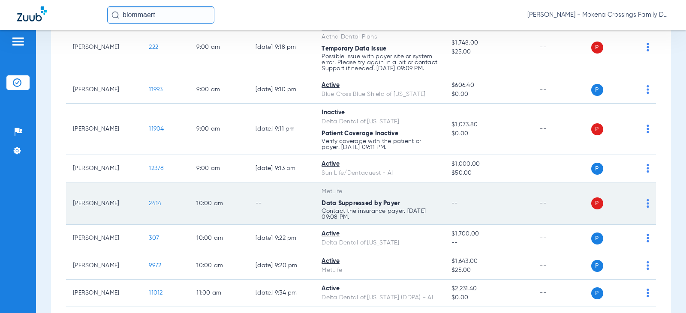
scroll to position [215, 0]
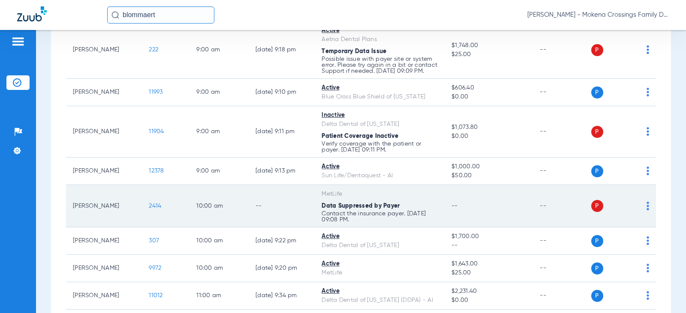
click at [150, 209] on span "2414" at bounding box center [155, 206] width 12 height 6
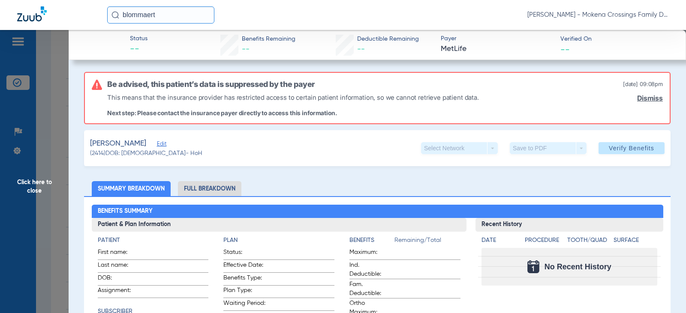
click at [41, 182] on span "Click here to close" at bounding box center [34, 186] width 69 height 313
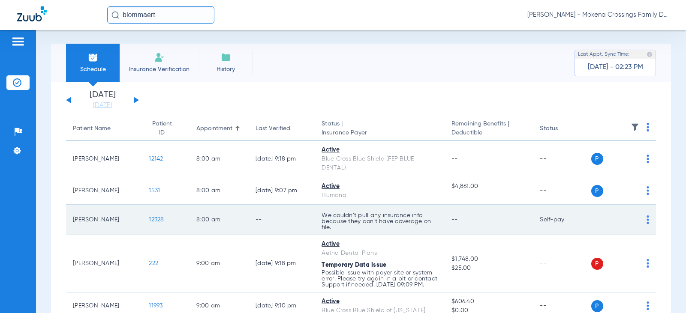
scroll to position [0, 0]
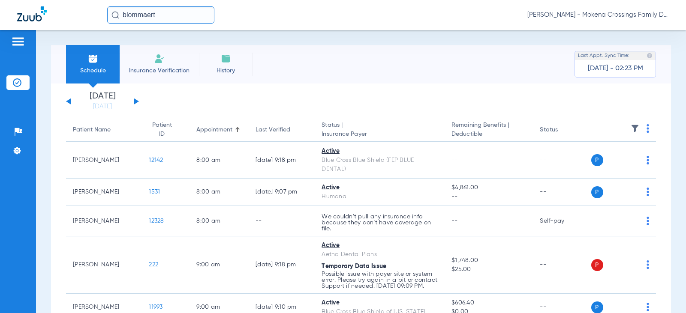
click at [137, 101] on button at bounding box center [136, 101] width 5 height 6
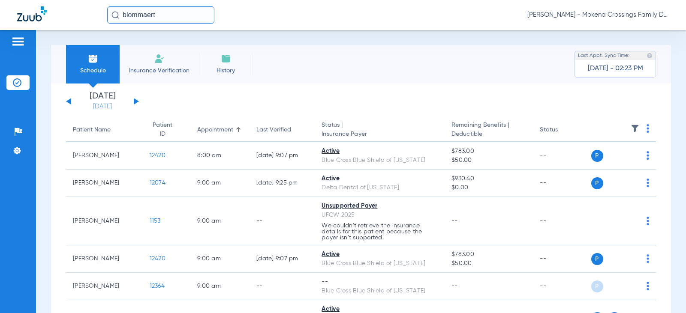
click at [97, 105] on link "[DATE]" at bounding box center [102, 106] width 51 height 9
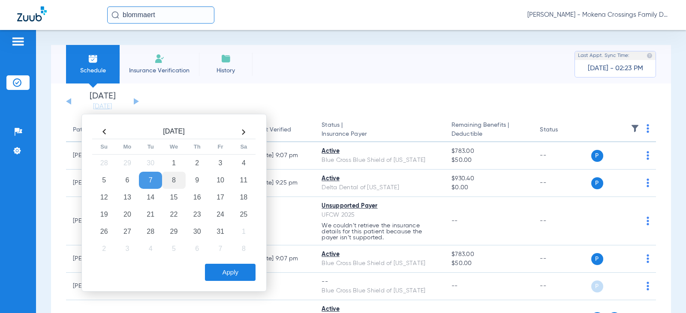
click at [174, 176] on td "8" at bounding box center [173, 180] width 23 height 17
click at [225, 270] on button "Apply" at bounding box center [230, 272] width 51 height 17
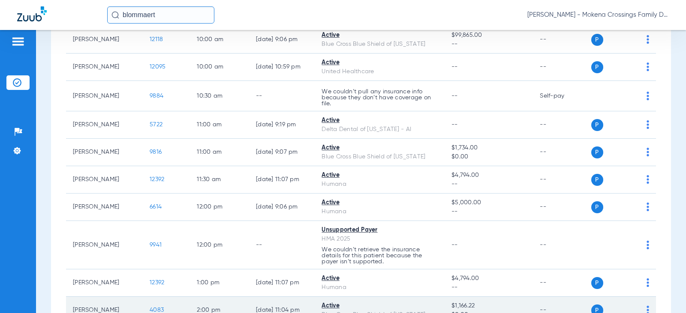
scroll to position [269, 0]
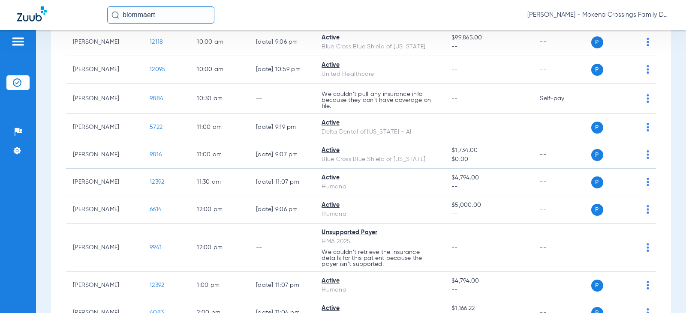
click at [206, 15] on input "blommaert" at bounding box center [160, 14] width 107 height 17
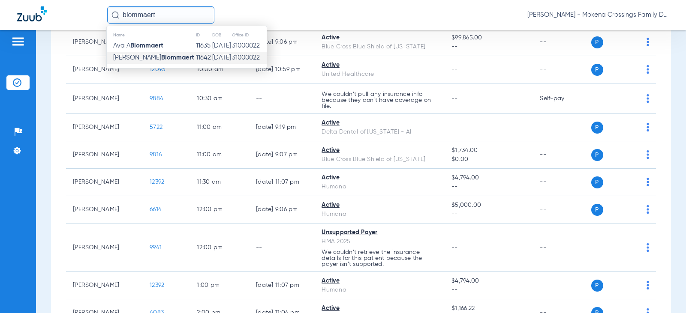
click at [206, 15] on input "blommaert" at bounding box center [160, 14] width 107 height 17
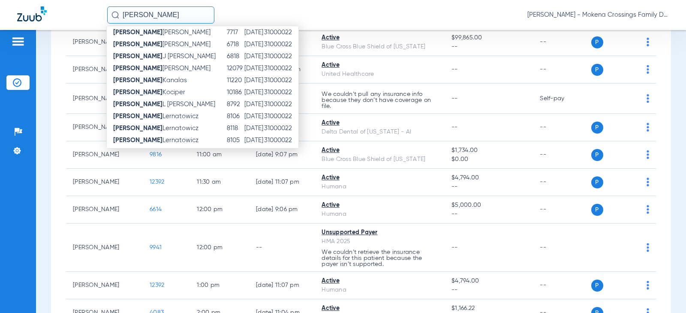
scroll to position [136, 0]
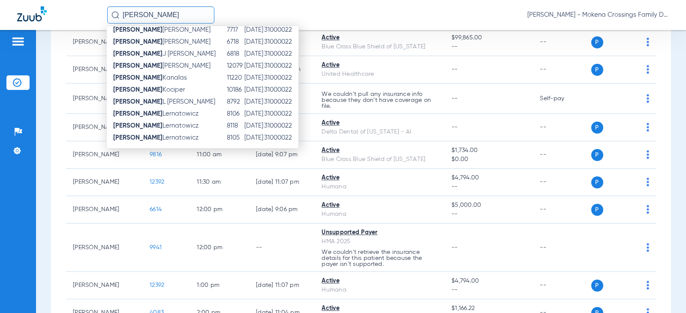
type input "[PERSON_NAME]"
click at [321, 10] on div "[PERSON_NAME] Name ID DOB Office ID [PERSON_NAME] 7317 [DATE] 31000022 [PERSON_…" at bounding box center [388, 14] width 562 height 17
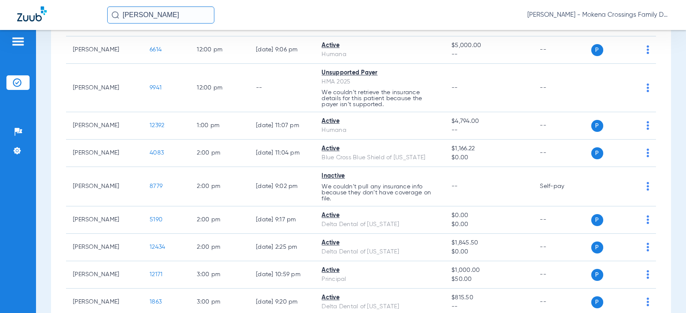
scroll to position [472, 0]
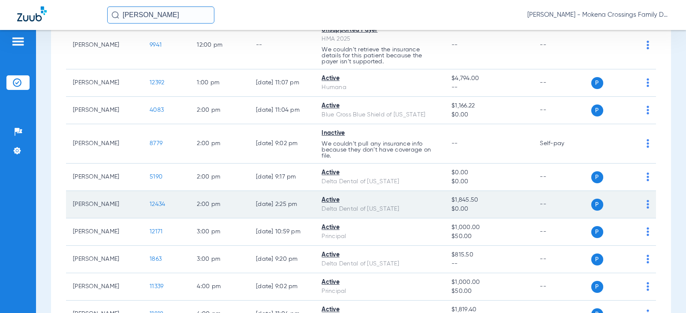
click at [153, 205] on span "12434" at bounding box center [157, 205] width 15 height 6
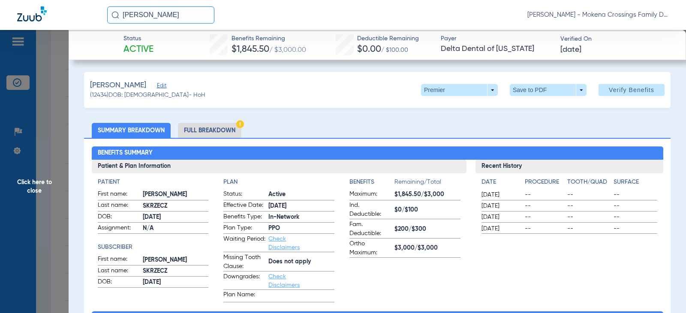
click at [234, 129] on li "Full Breakdown" at bounding box center [209, 130] width 63 height 15
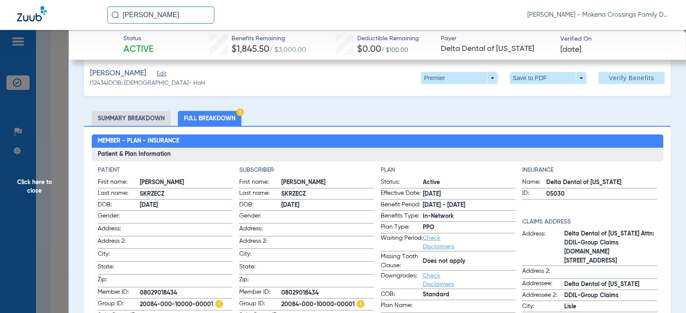
scroll to position [0, 0]
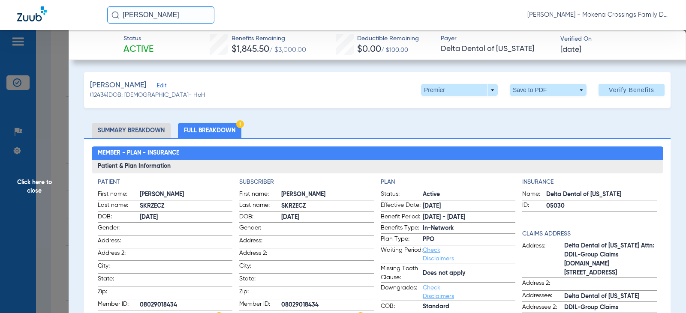
click at [157, 83] on span "Edit" at bounding box center [161, 87] width 8 height 8
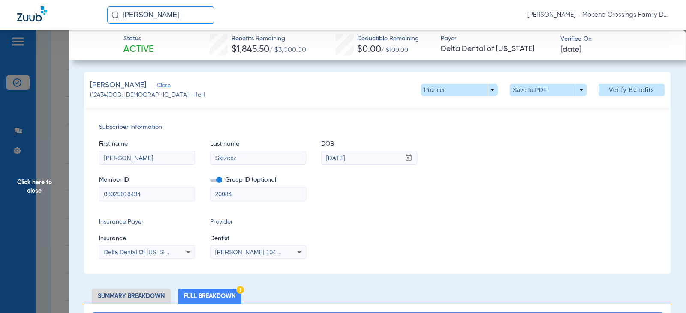
click at [258, 200] on input "20084" at bounding box center [258, 194] width 95 height 14
click at [258, 196] on input "20084" at bounding box center [258, 194] width 95 height 14
click at [259, 195] on input "20084" at bounding box center [258, 194] width 95 height 14
click at [40, 179] on span "Click here to close" at bounding box center [34, 186] width 69 height 313
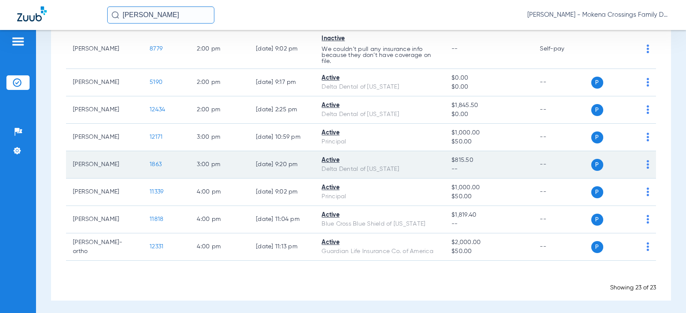
scroll to position [569, 0]
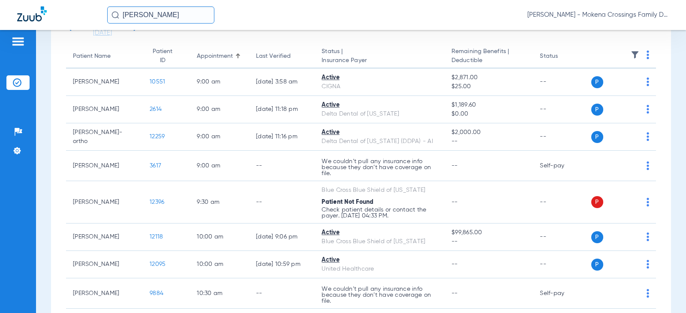
scroll to position [54, 0]
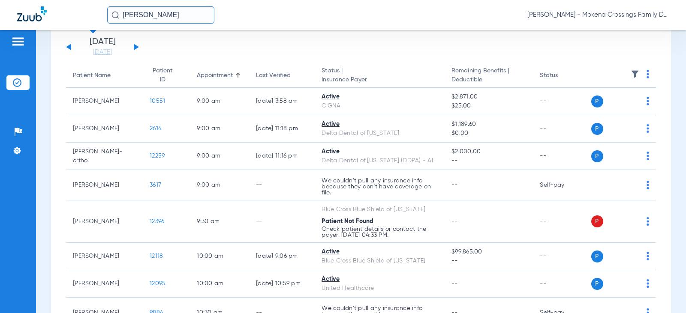
click at [135, 48] on button at bounding box center [136, 47] width 5 height 6
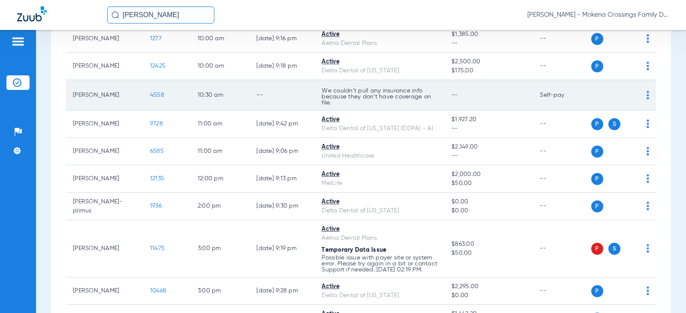
scroll to position [343, 0]
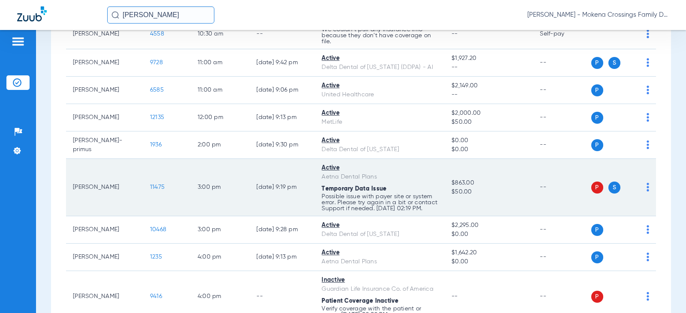
click at [150, 188] on span "11475" at bounding box center [157, 187] width 15 height 6
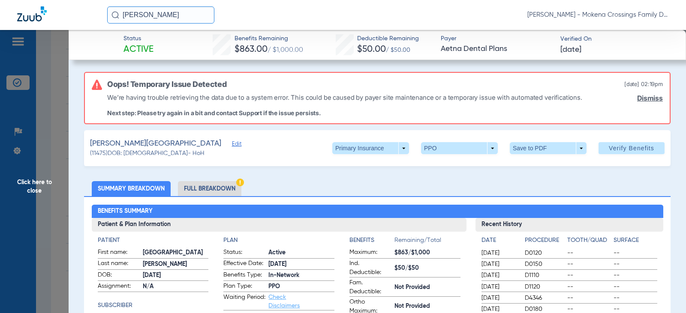
click at [59, 132] on span "Click here to close" at bounding box center [34, 186] width 69 height 313
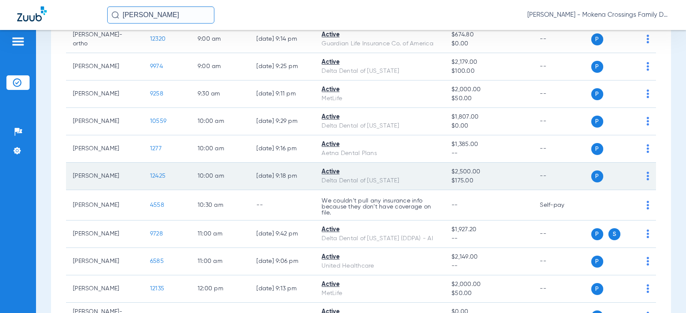
scroll to position [0, 0]
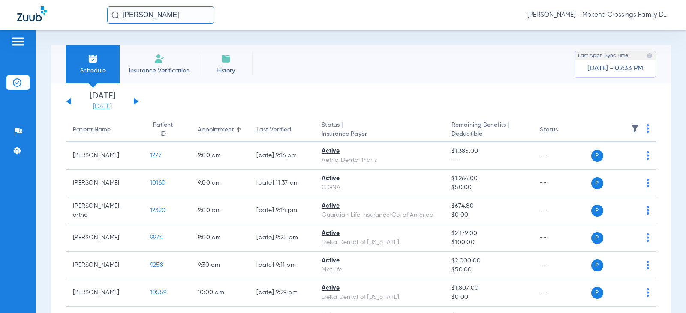
click at [116, 106] on link "[DATE]" at bounding box center [102, 106] width 51 height 9
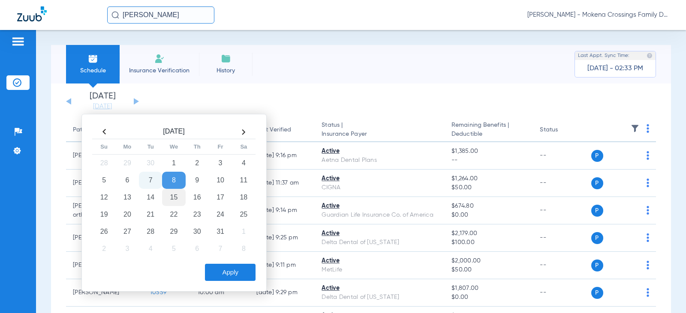
drag, startPoint x: 126, startPoint y: 195, endPoint x: 174, endPoint y: 204, distance: 48.4
click at [126, 195] on td "13" at bounding box center [127, 197] width 23 height 17
click at [225, 271] on button "Apply" at bounding box center [230, 272] width 51 height 17
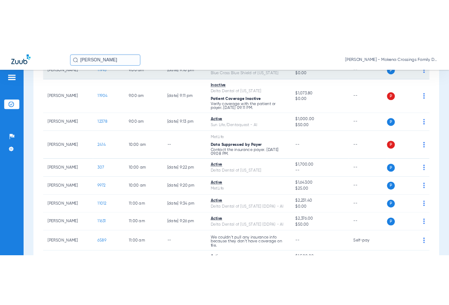
scroll to position [257, 0]
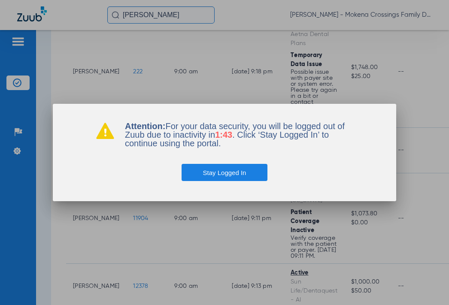
click at [222, 171] on button "Stay Logged In" at bounding box center [224, 172] width 86 height 17
